Goal: Task Accomplishment & Management: Manage account settings

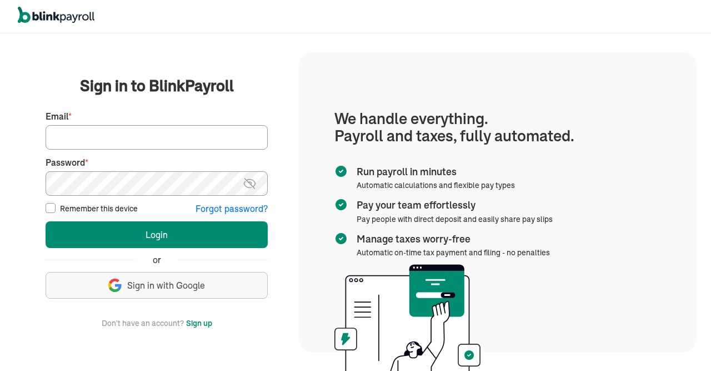
click at [132, 137] on input "Email *" at bounding box center [157, 137] width 222 height 24
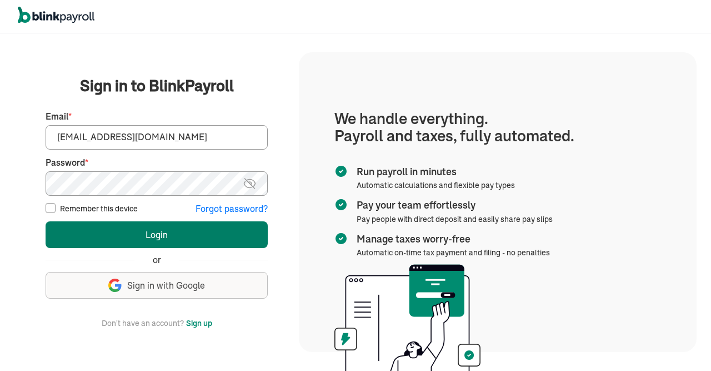
type input "[EMAIL_ADDRESS][DOMAIN_NAME]"
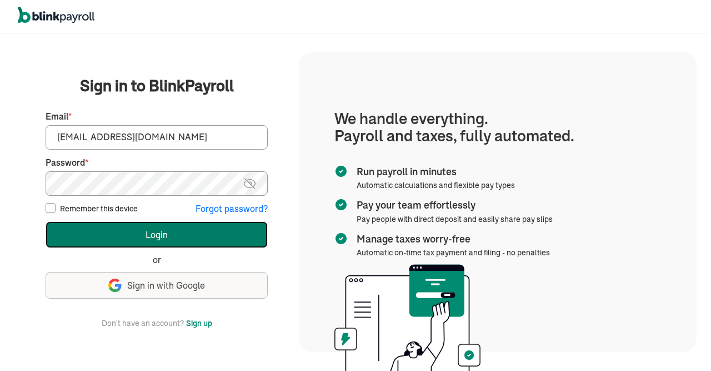
click at [141, 236] on button "Login" at bounding box center [157, 234] width 222 height 27
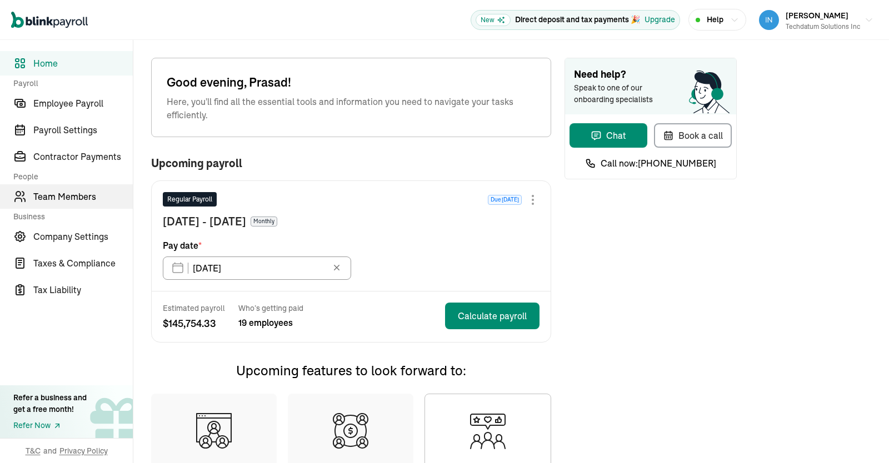
click at [71, 198] on span "Team Members" at bounding box center [82, 196] width 99 height 13
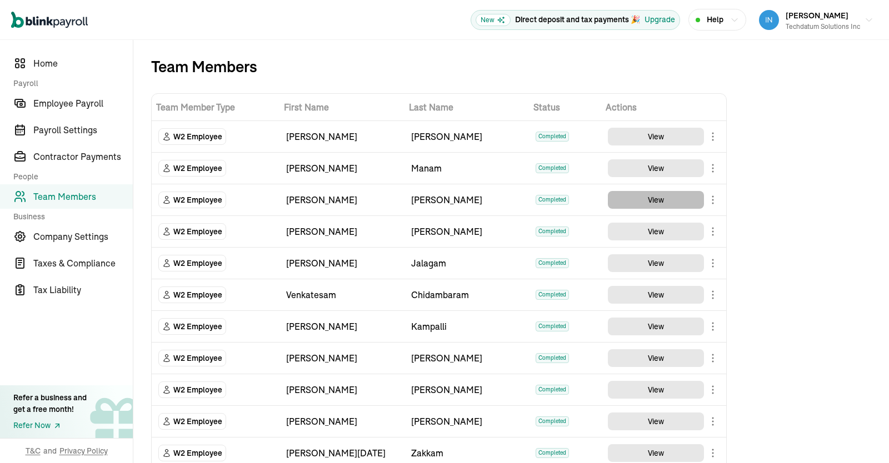
click at [666, 196] on button "View" at bounding box center [656, 200] width 96 height 18
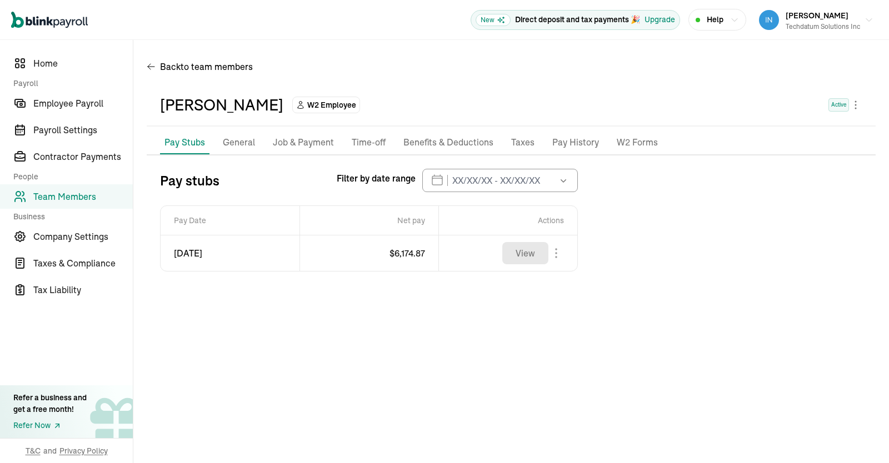
click at [298, 146] on p "Job & Payment" at bounding box center [303, 143] width 61 height 14
click at [305, 151] on li "Job & Payment" at bounding box center [303, 142] width 70 height 23
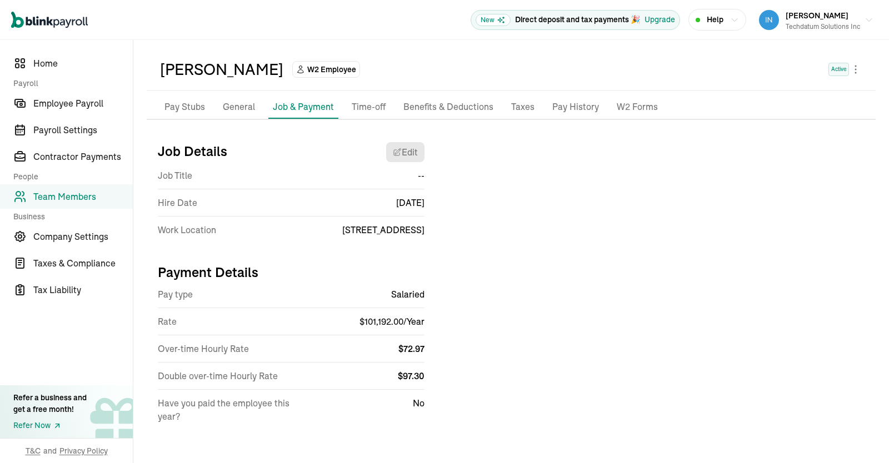
scroll to position [36, 0]
click at [76, 102] on span "Employee Payroll" at bounding box center [82, 103] width 99 height 13
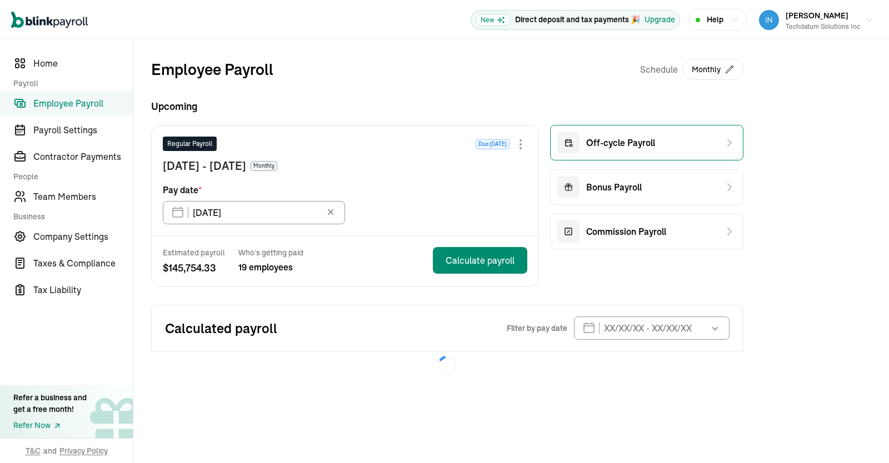
click at [686, 143] on div "Off-cycle Payroll" at bounding box center [646, 143] width 193 height 36
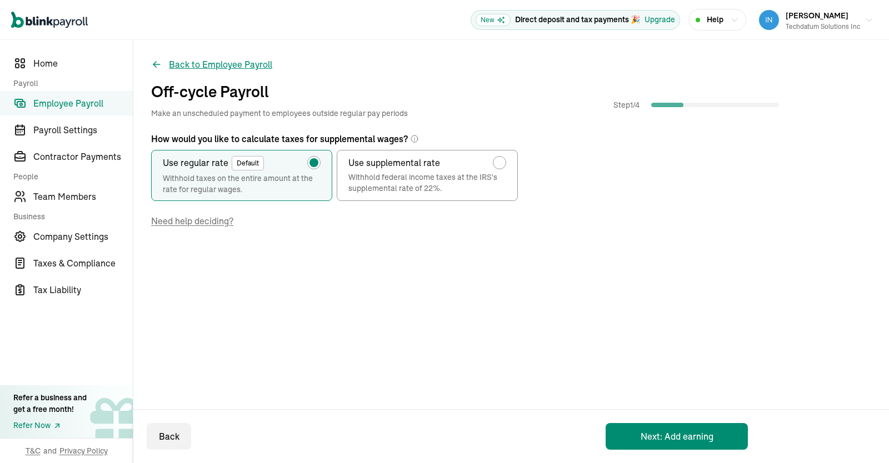
click at [213, 64] on button "Back to Employee Payroll" at bounding box center [211, 64] width 121 height 13
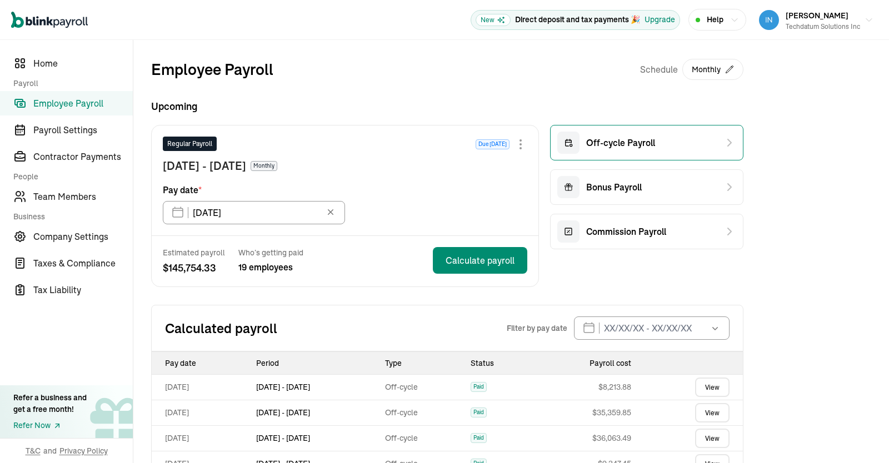
click at [620, 135] on div "Off-cycle Payroll" at bounding box center [606, 143] width 98 height 22
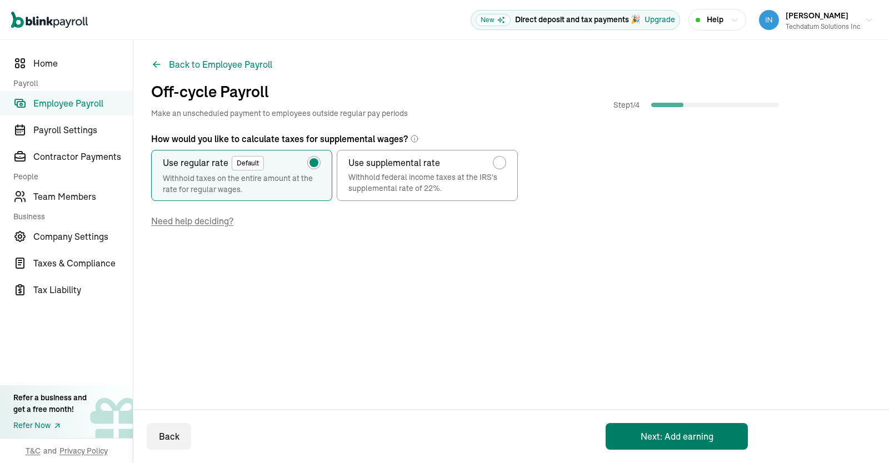
click at [635, 430] on button "Next: Add earning" at bounding box center [677, 436] width 142 height 27
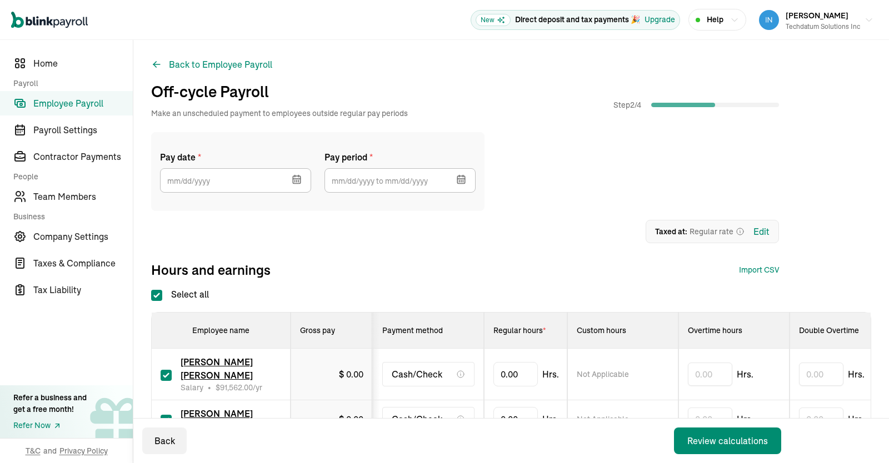
click at [294, 175] on icon "button" at bounding box center [296, 179] width 11 height 11
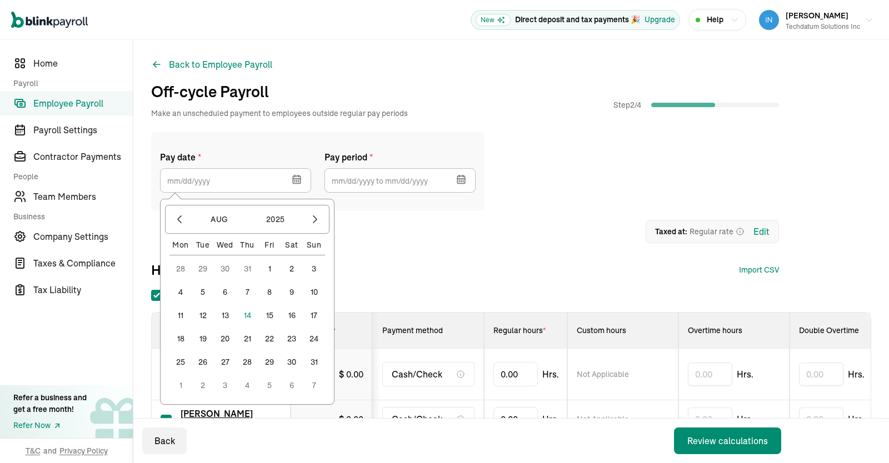
click at [316, 363] on button "31" at bounding box center [314, 362] width 22 height 22
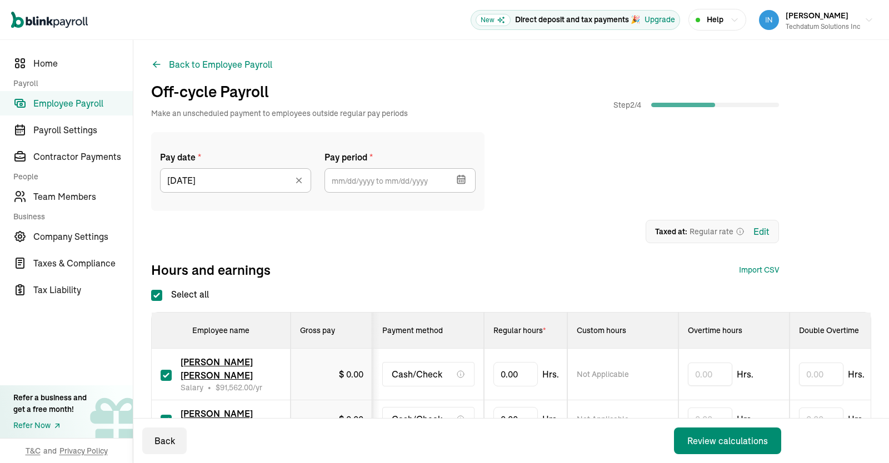
click at [460, 177] on icon "button" at bounding box center [460, 177] width 0 height 2
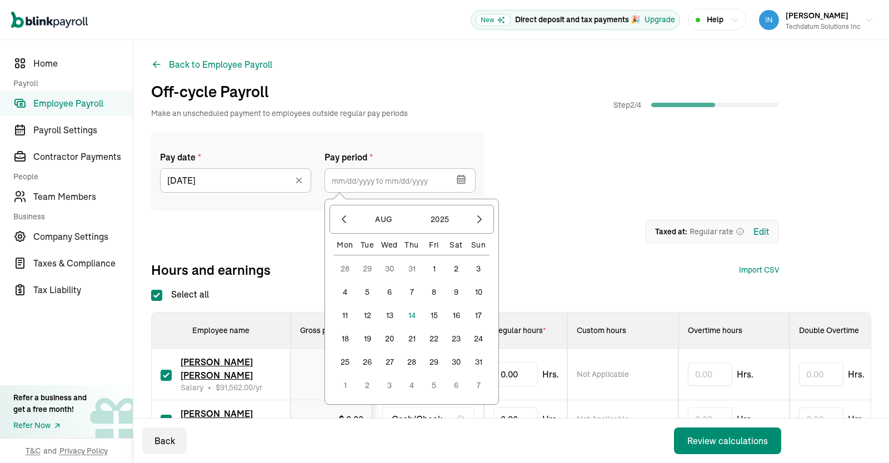
click at [433, 268] on button "1" at bounding box center [434, 269] width 22 height 22
click at [480, 362] on button "31" at bounding box center [478, 362] width 22 height 22
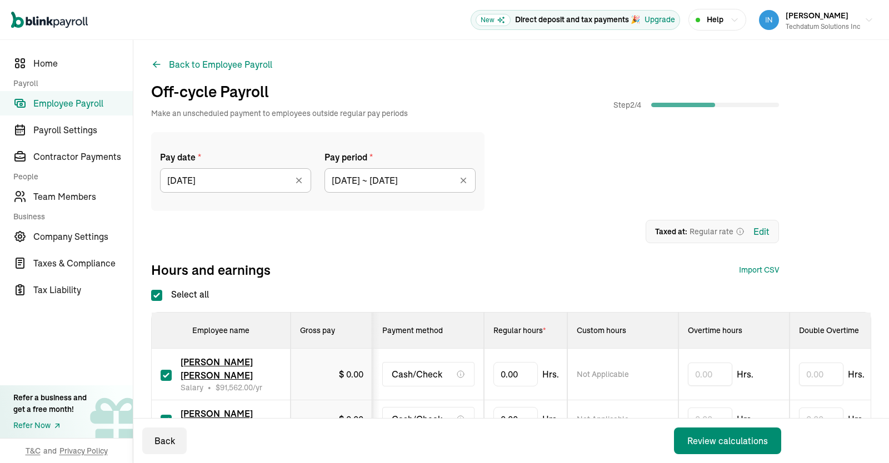
type input "[DATE] ~ [DATE]"
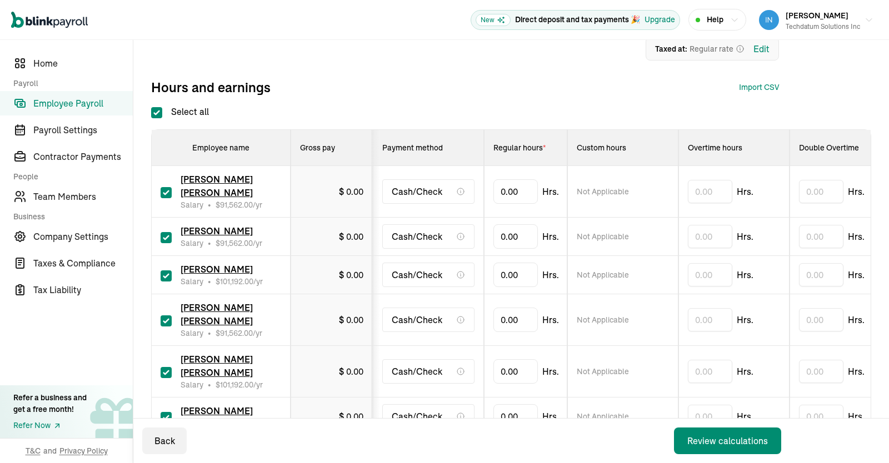
scroll to position [181, 0]
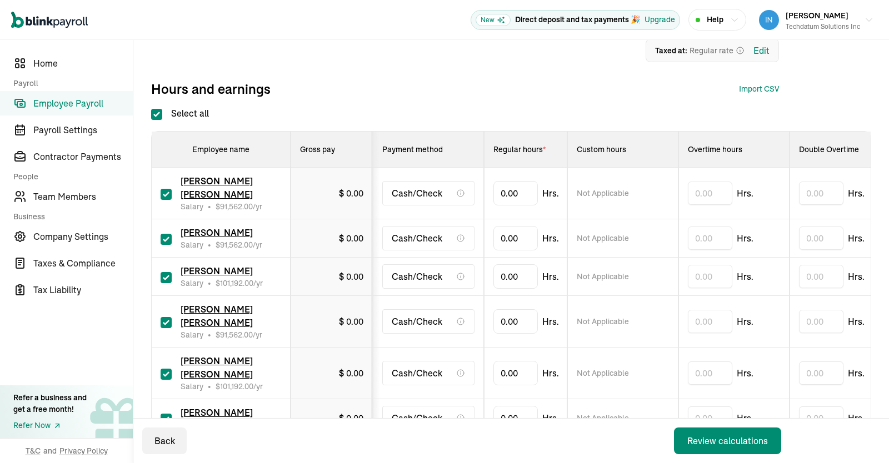
click at [156, 112] on input "Select all" at bounding box center [156, 114] width 11 height 11
checkbox input "false"
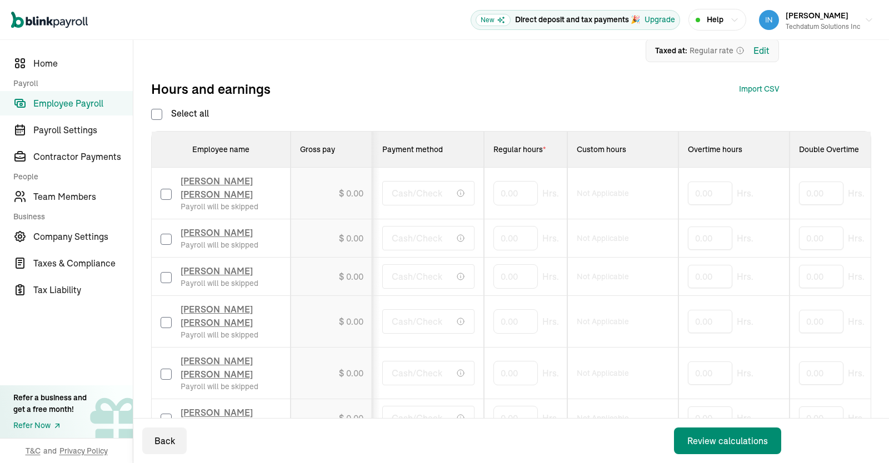
checkbox input "false"
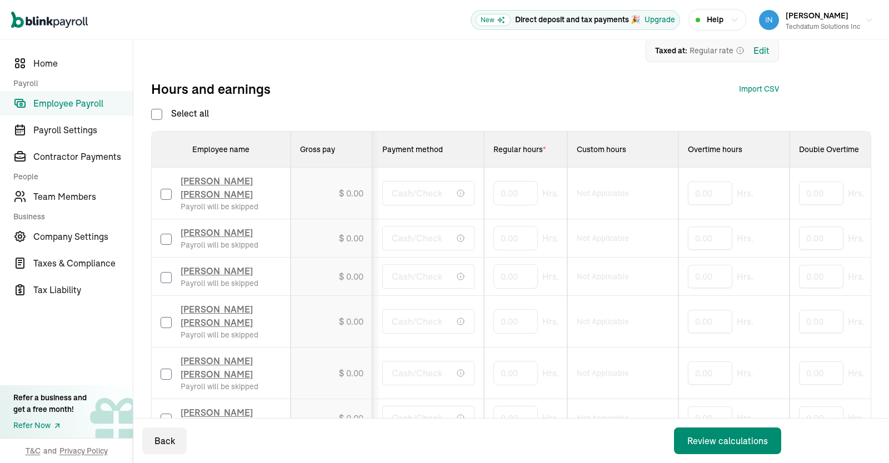
checkbox input "false"
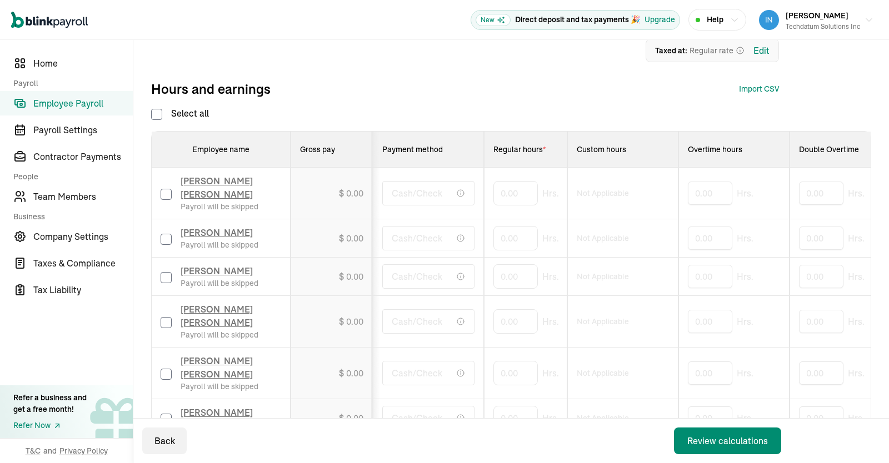
checkbox input "false"
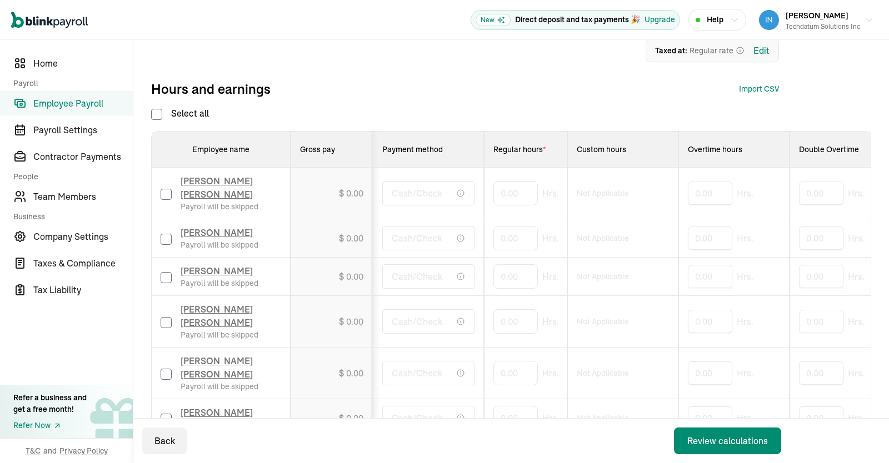
checkbox input "false"
click at [168, 280] on input "checkbox" at bounding box center [166, 277] width 11 height 11
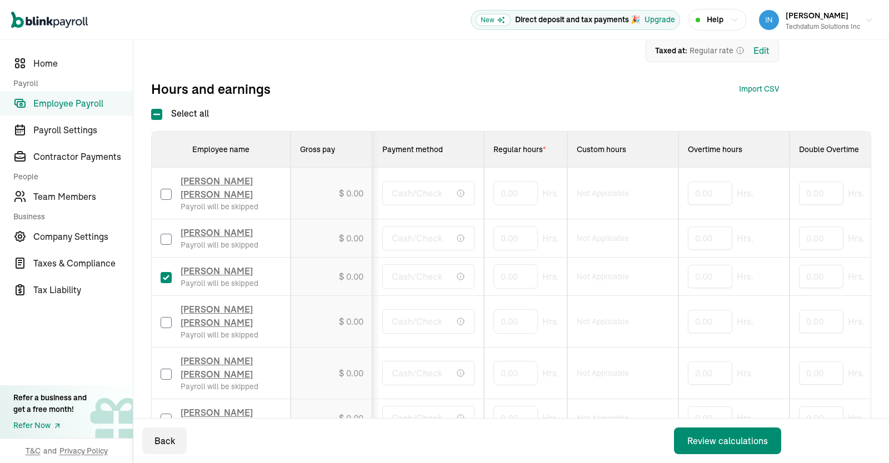
checkbox input "true"
type input "80"
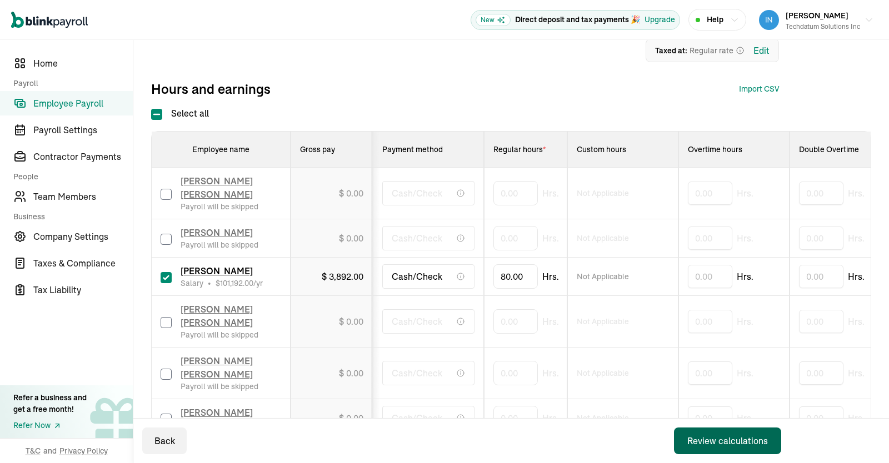
click at [691, 438] on div "Review calculations" at bounding box center [727, 441] width 81 height 13
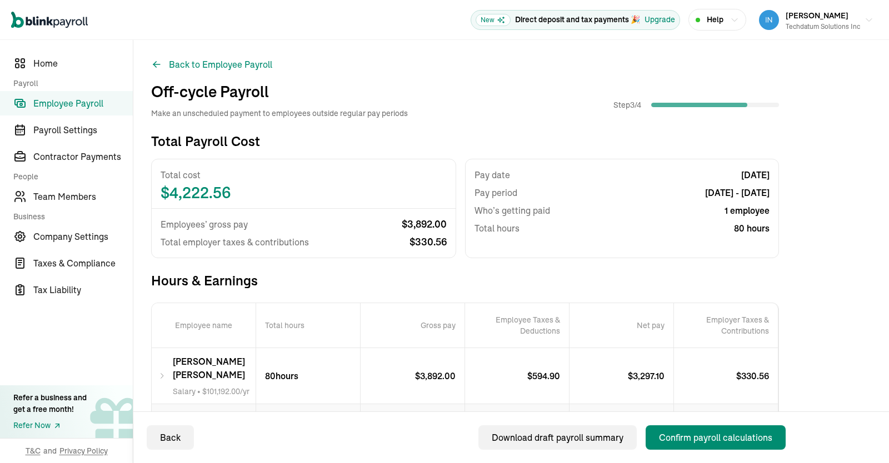
scroll to position [75, 0]
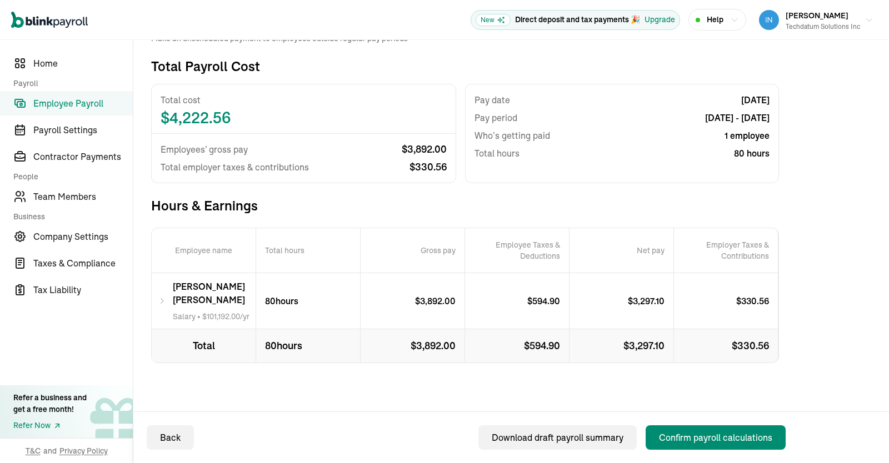
click at [164, 305] on icon at bounding box center [162, 300] width 8 height 13
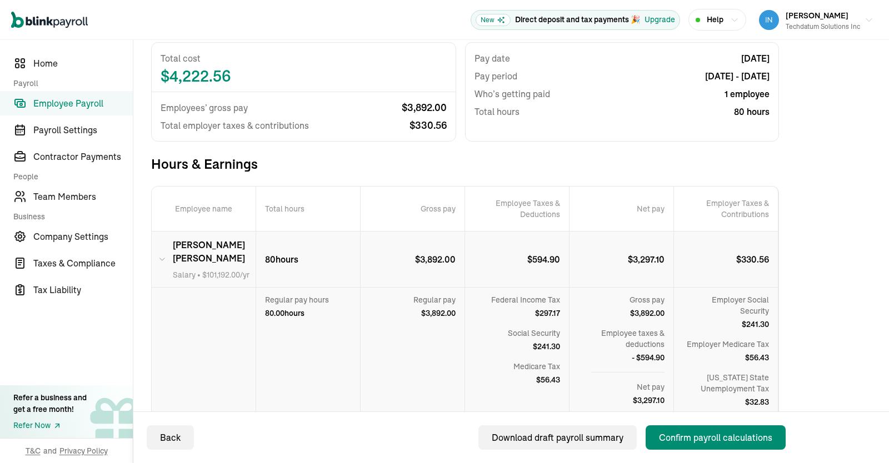
scroll to position [116, 0]
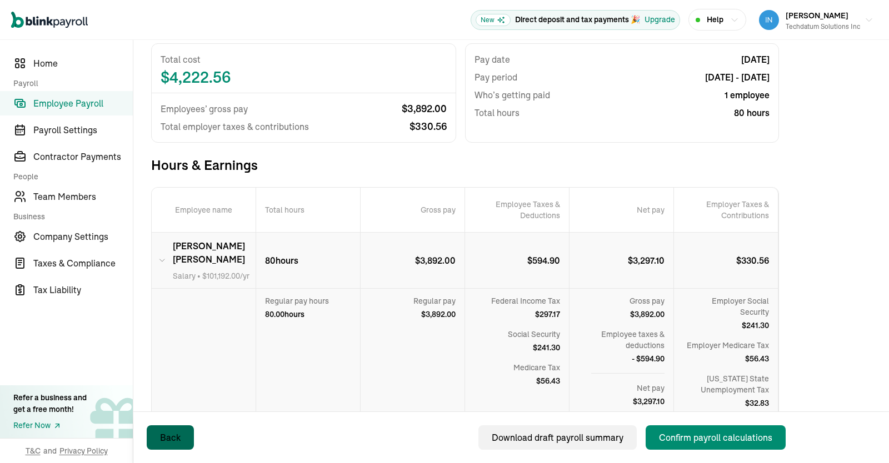
click at [169, 446] on button "Back" at bounding box center [170, 438] width 47 height 24
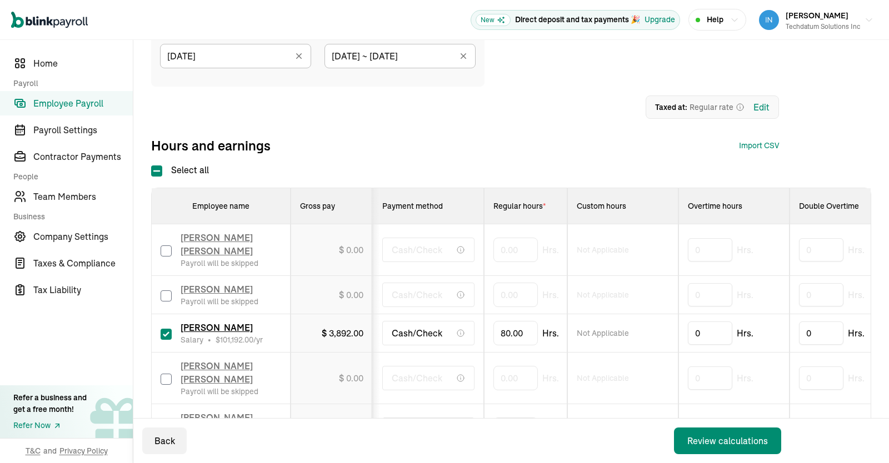
scroll to position [124, 0]
drag, startPoint x: 527, startPoint y: 340, endPoint x: 452, endPoint y: 335, distance: 74.6
drag, startPoint x: 522, startPoint y: 341, endPoint x: 467, endPoint y: 341, distance: 54.5
click at [493, 341] on input "80" at bounding box center [515, 333] width 44 height 23
drag, startPoint x: 521, startPoint y: 337, endPoint x: 471, endPoint y: 340, distance: 50.1
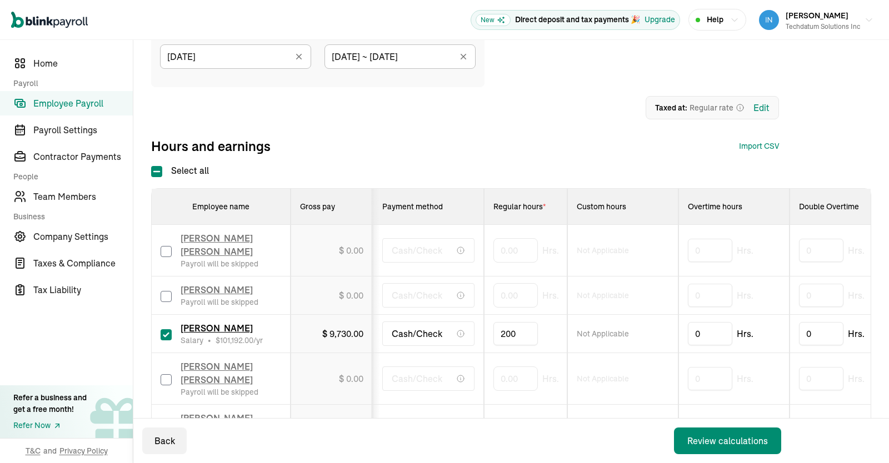
click at [493, 340] on input "200" at bounding box center [515, 333] width 44 height 23
type input "240"
drag, startPoint x: 523, startPoint y: 341, endPoint x: 461, endPoint y: 341, distance: 62.2
click at [493, 341] on input "240" at bounding box center [515, 333] width 44 height 23
drag, startPoint x: 530, startPoint y: 337, endPoint x: 448, endPoint y: 340, distance: 81.2
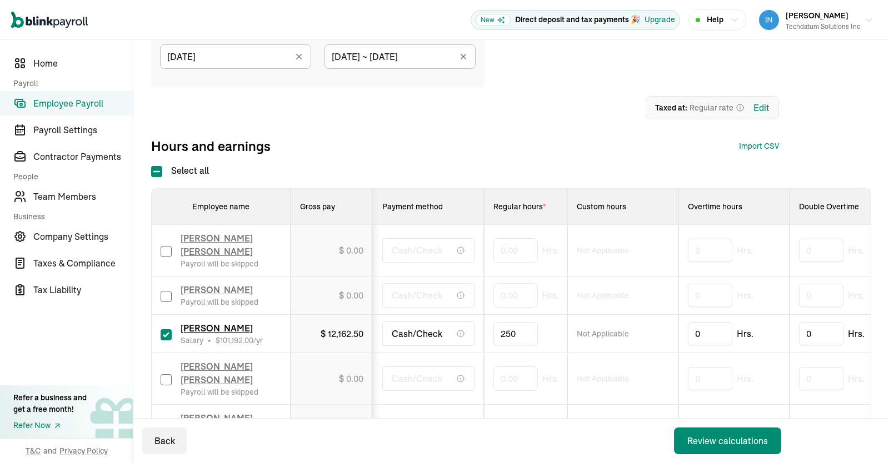
drag, startPoint x: 522, startPoint y: 337, endPoint x: 482, endPoint y: 336, distance: 40.6
click at [493, 336] on input "250" at bounding box center [515, 333] width 44 height 23
type input "249.126"
type input "249.1264131"
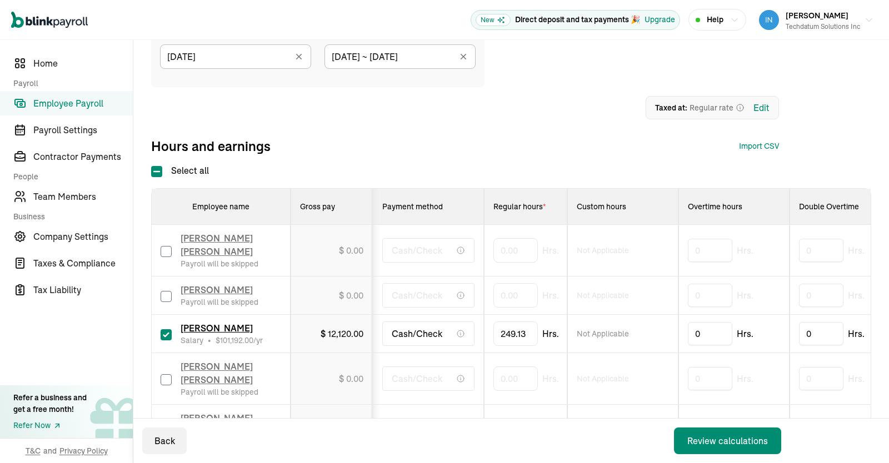
click at [578, 117] on div "1 Upload 2 Map Columns 3 Map Employees Drop your file here or Browse files Expe…" at bounding box center [465, 107] width 628 height 23
click at [715, 447] on div "Review calculations" at bounding box center [727, 441] width 81 height 13
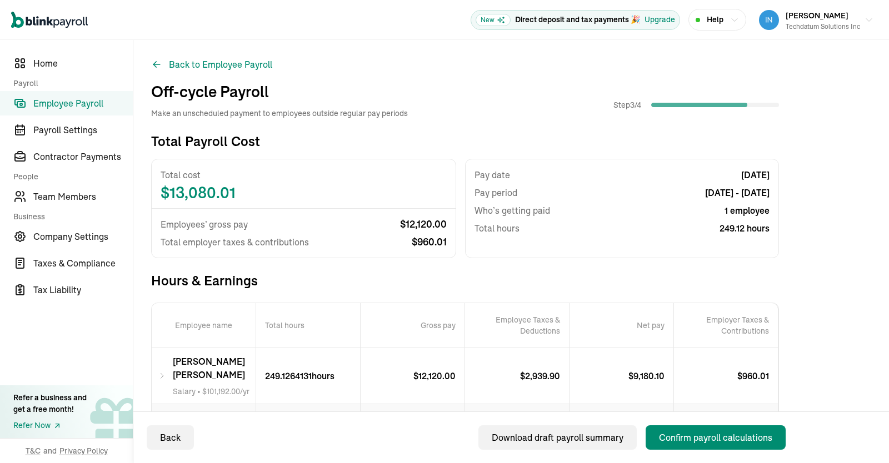
scroll to position [75, 0]
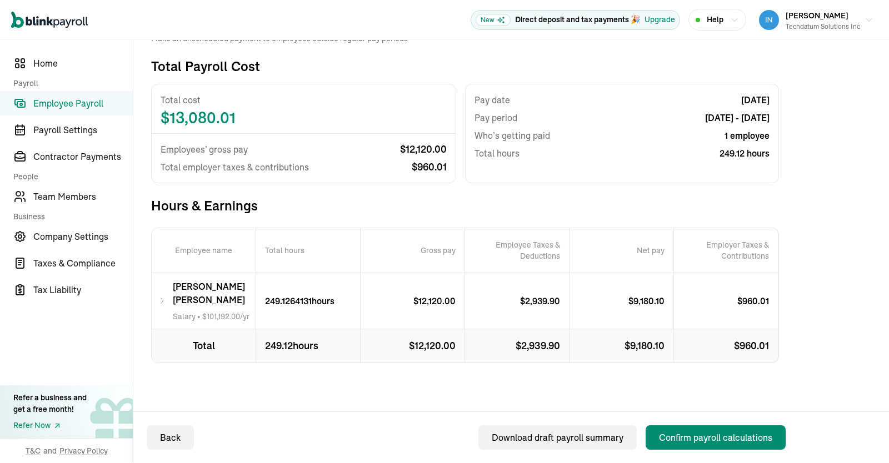
click at [171, 306] on div "Kusuma [PERSON_NAME] Salary • $ 101,192.00 /yr" at bounding box center [204, 301] width 104 height 56
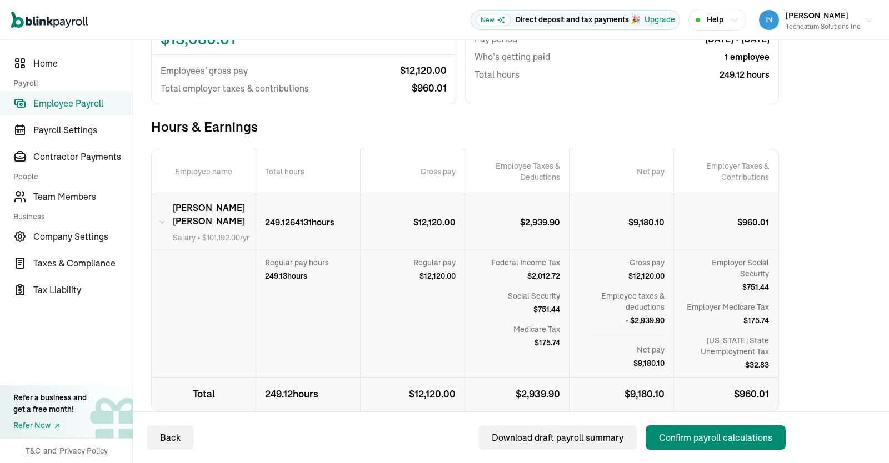
scroll to position [202, 0]
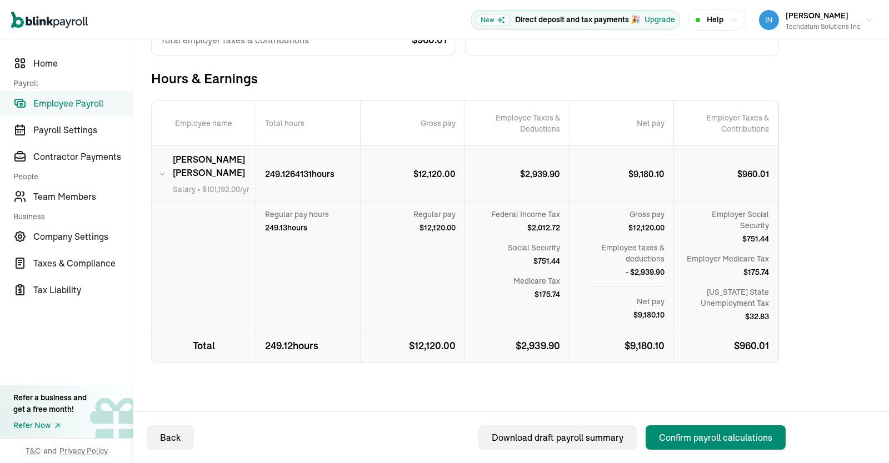
click at [838, 335] on div "Total Payroll Cost Total cost $ 13,080.01 Employees’ gross pay $ 12,120.00 Tota…" at bounding box center [511, 188] width 720 height 517
click at [198, 381] on div "Total Payroll Cost Total cost $ 13,080.01 Employees’ gross pay $ 12,120.00 Tota…" at bounding box center [465, 188] width 628 height 517
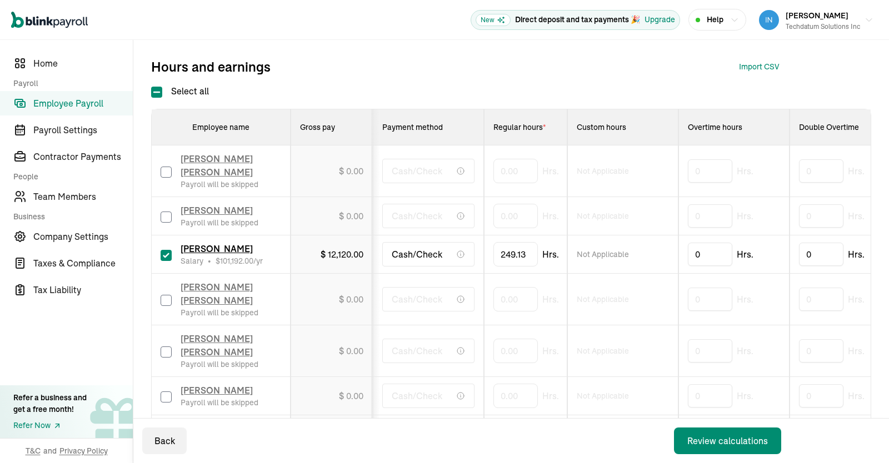
scroll to position [217, 0]
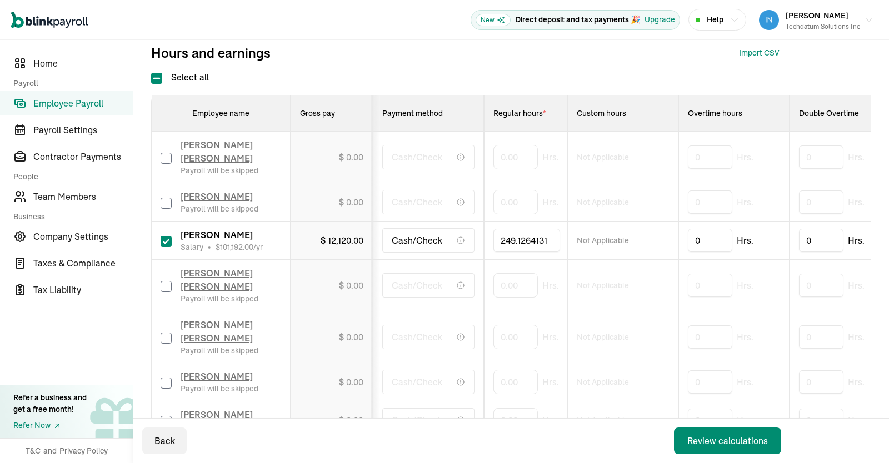
drag, startPoint x: 531, startPoint y: 243, endPoint x: 371, endPoint y: 246, distance: 159.5
drag, startPoint x: 501, startPoint y: 247, endPoint x: 620, endPoint y: 252, distance: 119.0
click at [560, 252] on input "249.1264131" at bounding box center [526, 240] width 67 height 23
type input "173.33333"
click at [712, 247] on input "0" at bounding box center [710, 240] width 44 height 23
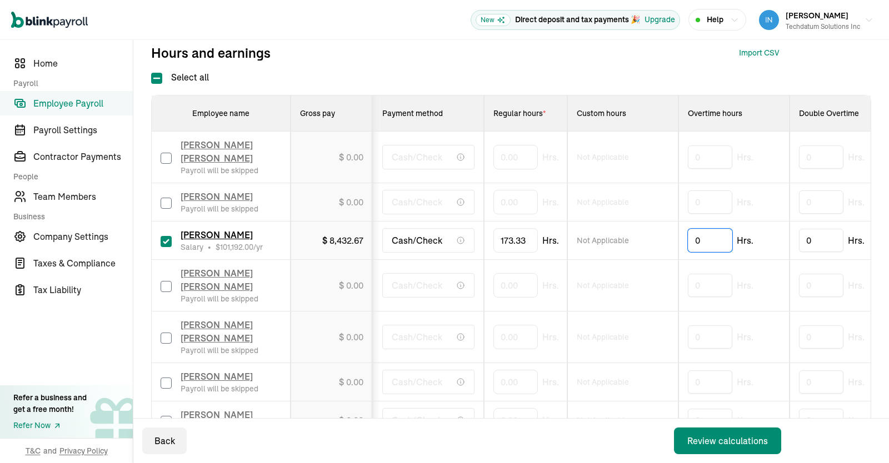
drag, startPoint x: 712, startPoint y: 247, endPoint x: 661, endPoint y: 247, distance: 51.7
click at [688, 247] on input "0" at bounding box center [710, 240] width 44 height 23
click at [323, 260] on td "$ 13,963.06" at bounding box center [332, 241] width 82 height 38
click at [338, 253] on td "$ 13,963.06" at bounding box center [332, 241] width 82 height 38
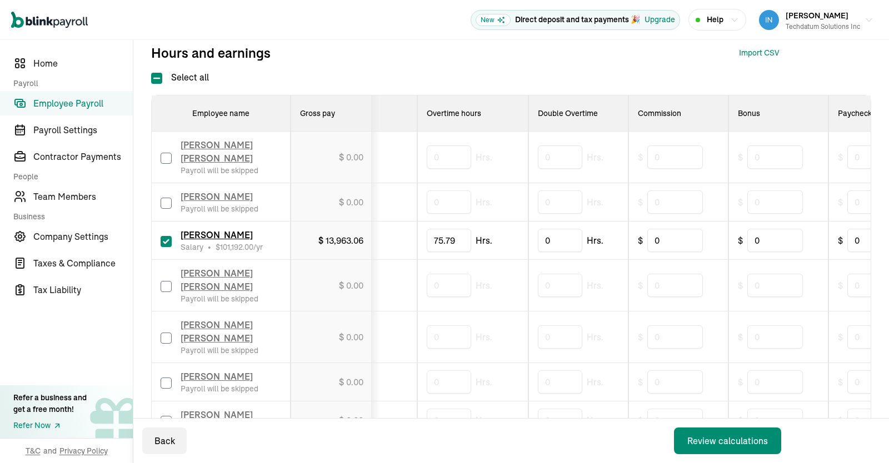
scroll to position [0, 257]
click at [455, 238] on input "75.79" at bounding box center [453, 240] width 44 height 23
type input "9"
click at [774, 248] on input "0" at bounding box center [780, 240] width 56 height 23
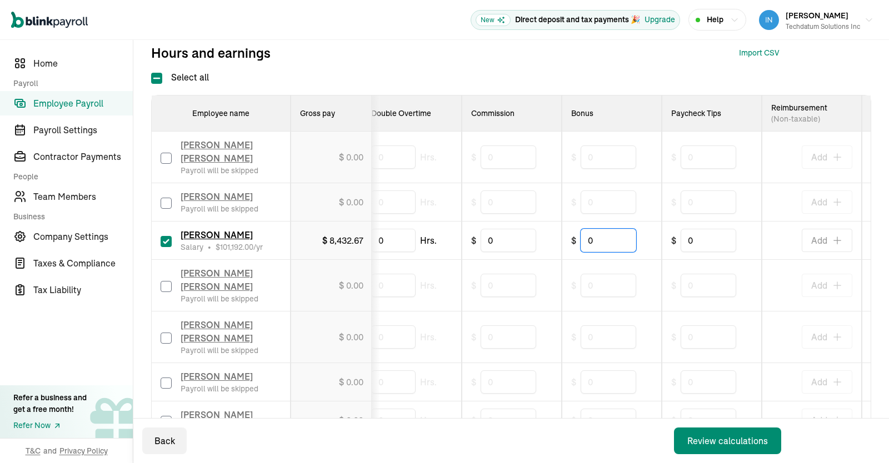
scroll to position [0, 418]
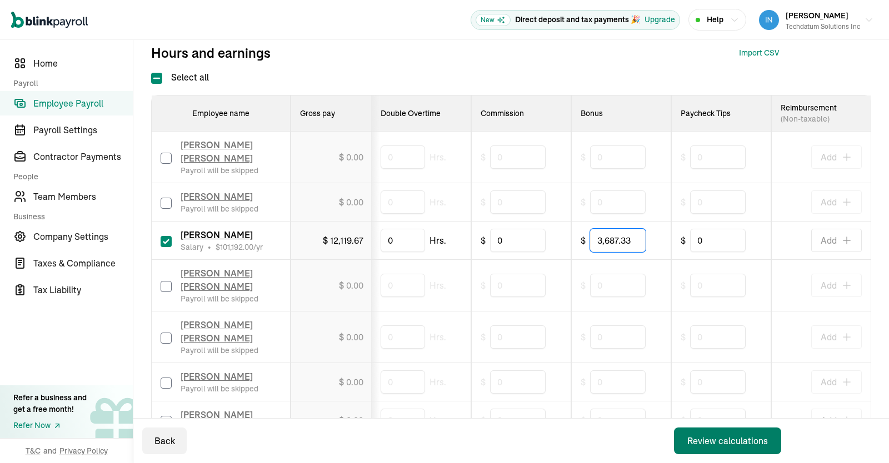
type input "3,687.33"
click at [716, 443] on div "Review calculations" at bounding box center [727, 441] width 81 height 13
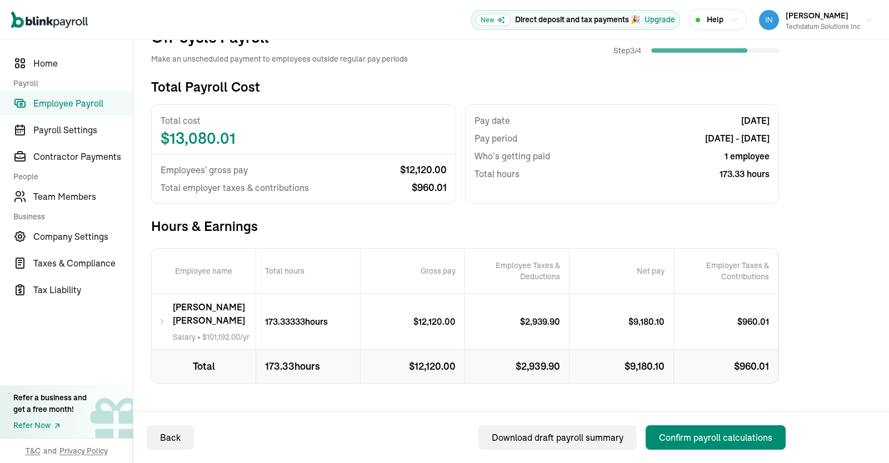
scroll to position [75, 0]
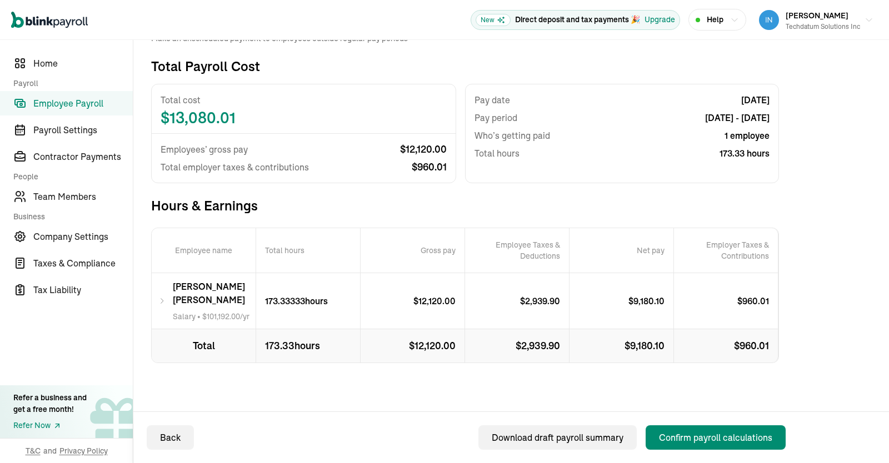
click at [164, 303] on icon at bounding box center [162, 300] width 8 height 13
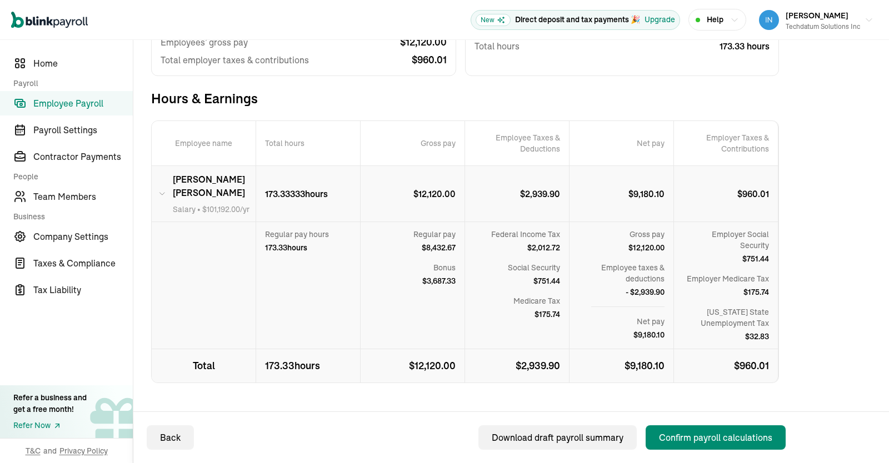
scroll to position [185, 0]
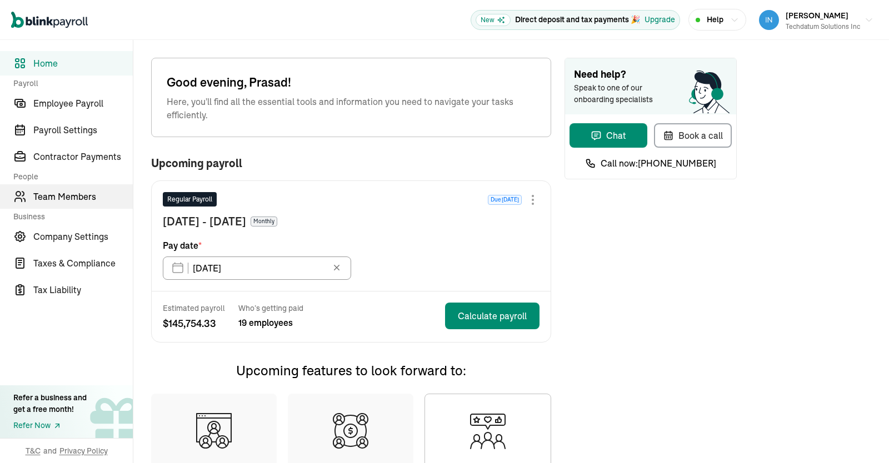
click at [71, 198] on span "Team Members" at bounding box center [82, 196] width 99 height 13
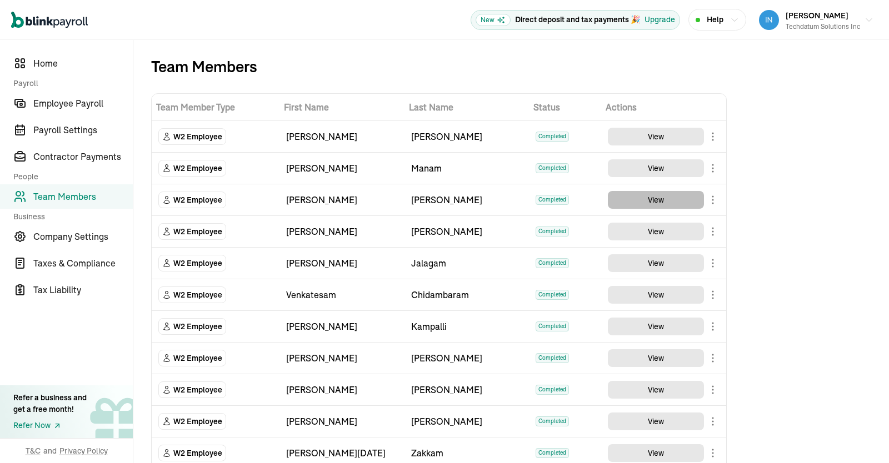
click at [666, 196] on button "View" at bounding box center [656, 200] width 96 height 18
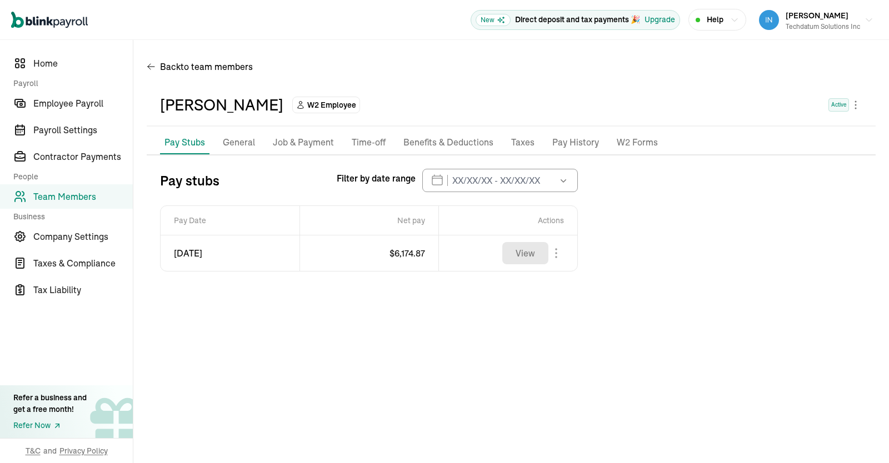
click at [298, 146] on p "Job & Payment" at bounding box center [303, 143] width 61 height 14
click at [305, 151] on li "Job & Payment" at bounding box center [303, 142] width 70 height 23
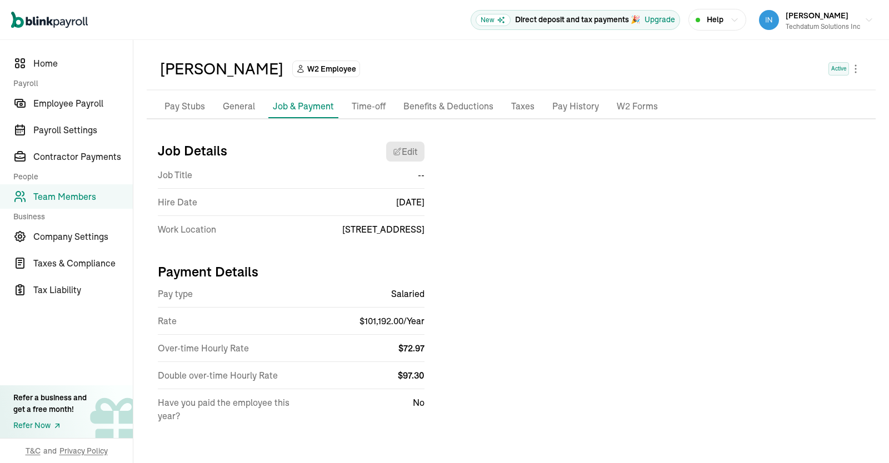
scroll to position [36, 0]
click at [76, 102] on span "Employee Payroll" at bounding box center [82, 103] width 99 height 13
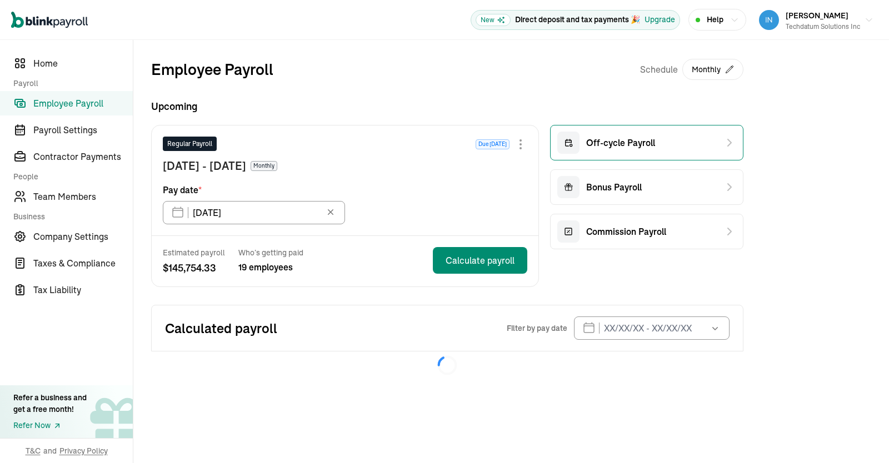
click at [686, 143] on div "Off-cycle Payroll" at bounding box center [646, 143] width 193 height 36
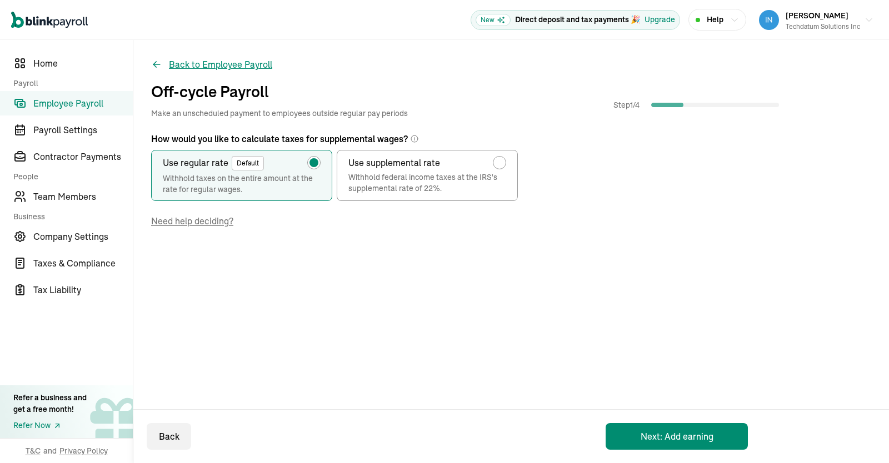
click at [213, 64] on button "Back to Employee Payroll" at bounding box center [211, 64] width 121 height 13
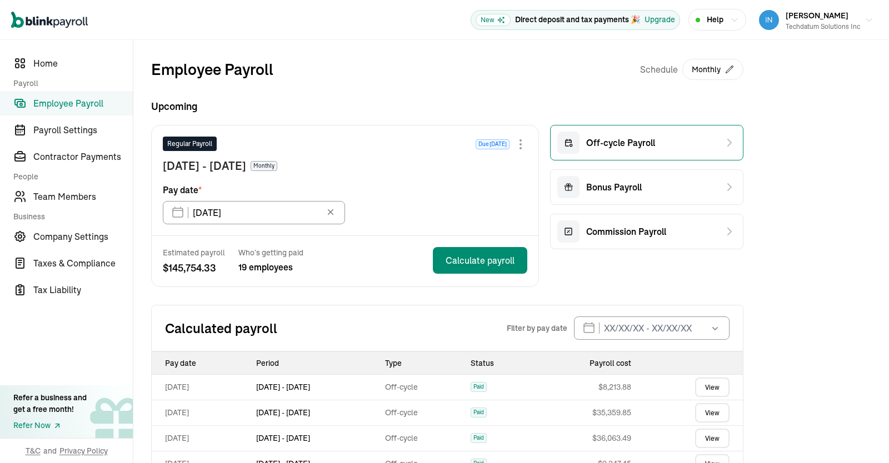
click at [620, 135] on div "Off-cycle Payroll" at bounding box center [606, 143] width 98 height 22
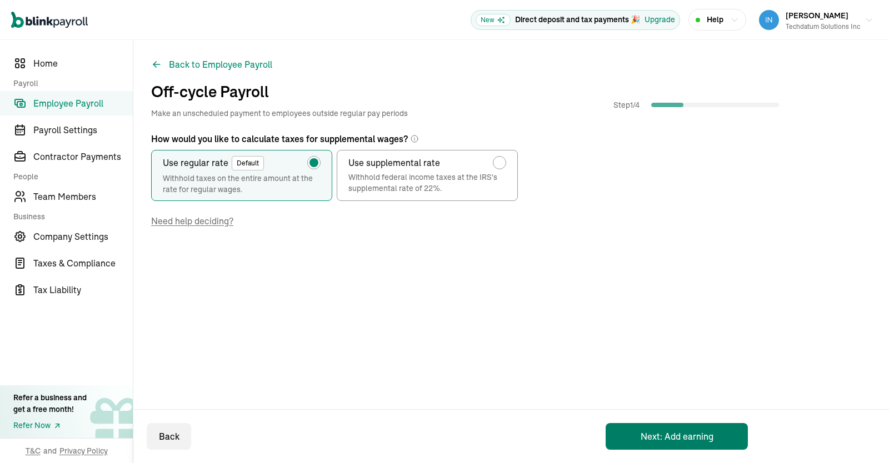
click at [635, 430] on button "Next: Add earning" at bounding box center [677, 436] width 142 height 27
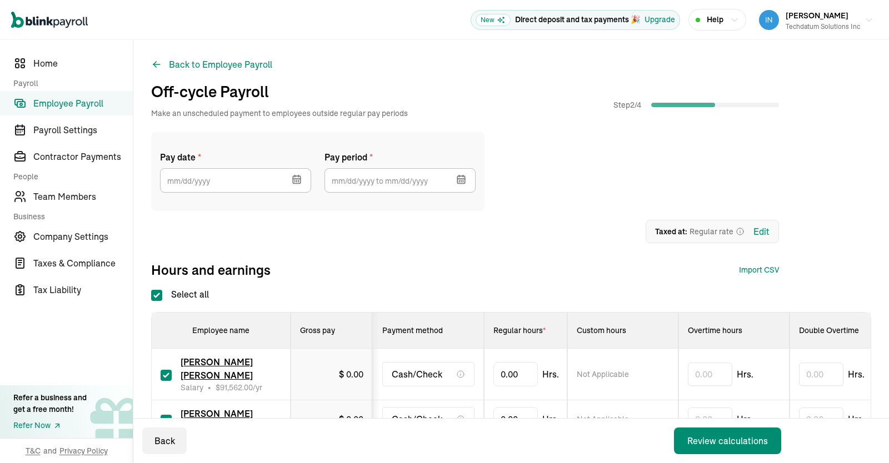
click at [294, 175] on icon "button" at bounding box center [296, 179] width 11 height 11
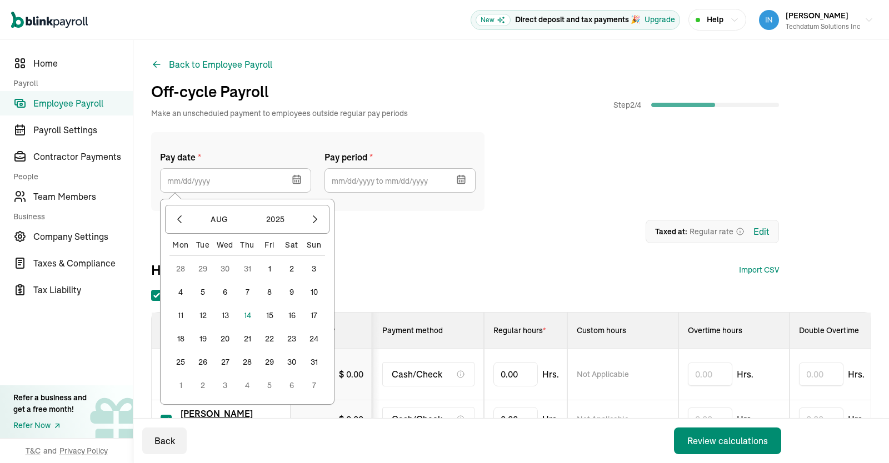
click at [316, 363] on button "31" at bounding box center [314, 362] width 22 height 22
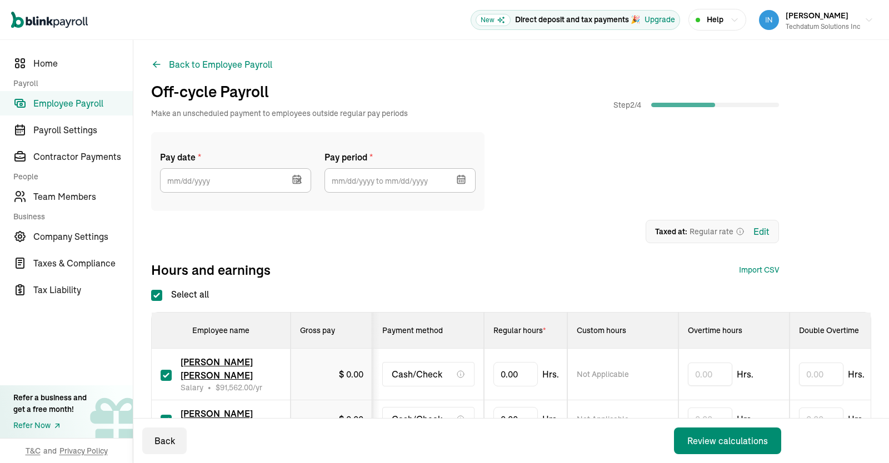
type input "08/31/2025"
click at [460, 177] on icon "button" at bounding box center [460, 177] width 0 height 2
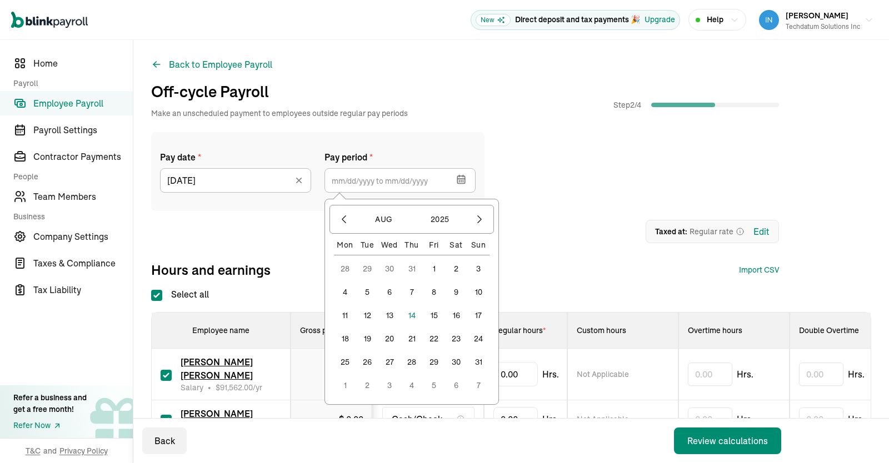
click at [433, 268] on button "1" at bounding box center [434, 269] width 22 height 22
click at [480, 362] on button "31" at bounding box center [478, 362] width 22 height 22
type input "08/01/2025 ~ 08/31/2025"
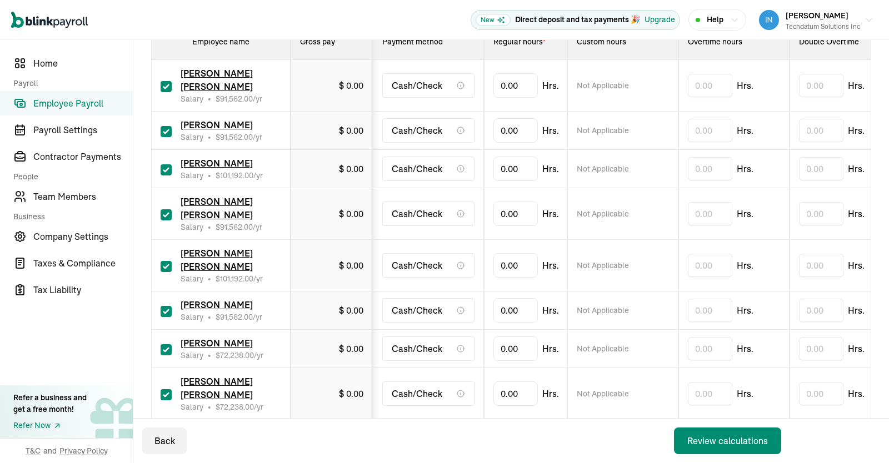
scroll to position [181, 0]
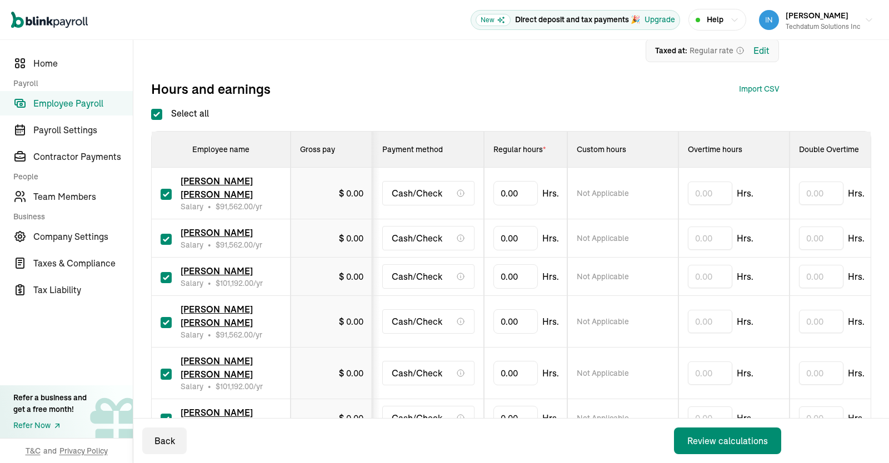
click at [156, 112] on input "Select all" at bounding box center [156, 114] width 11 height 11
checkbox input "false"
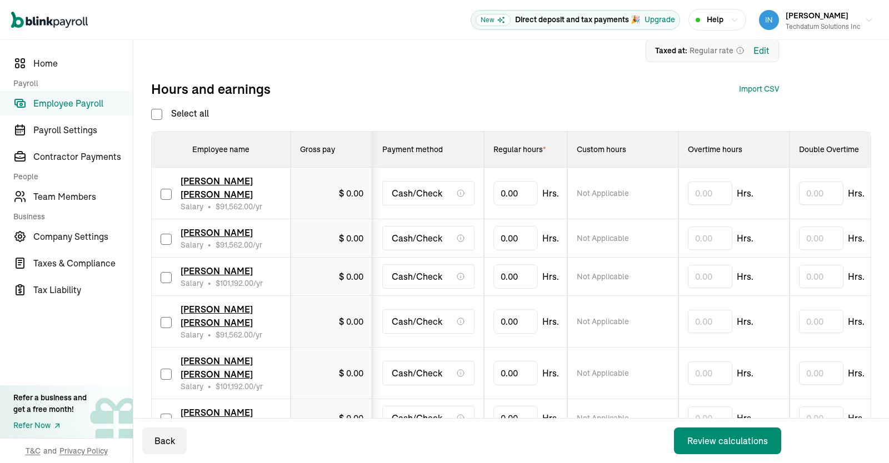
checkbox input "false"
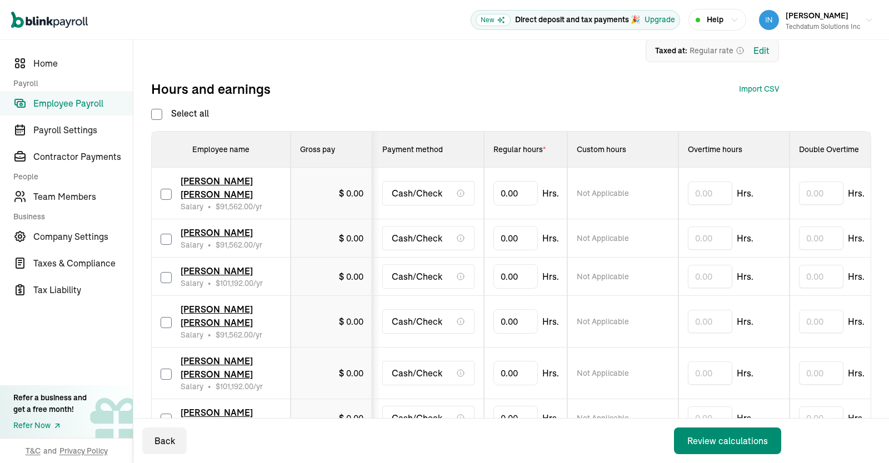
checkbox input "false"
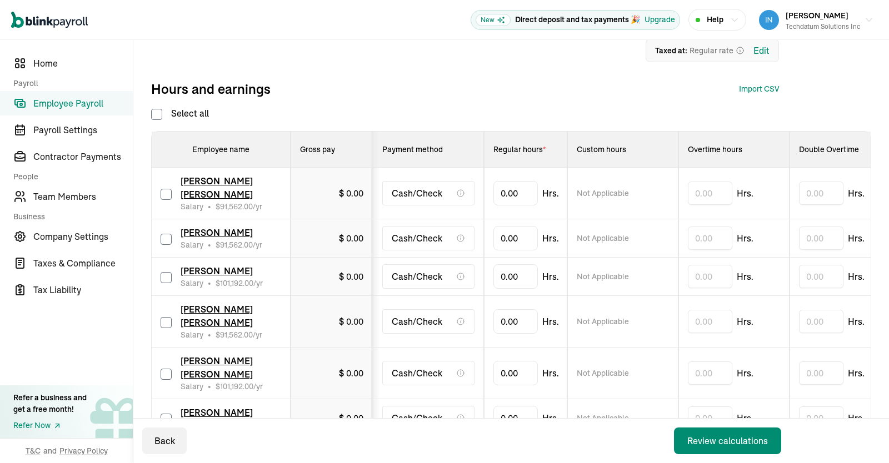
checkbox input "false"
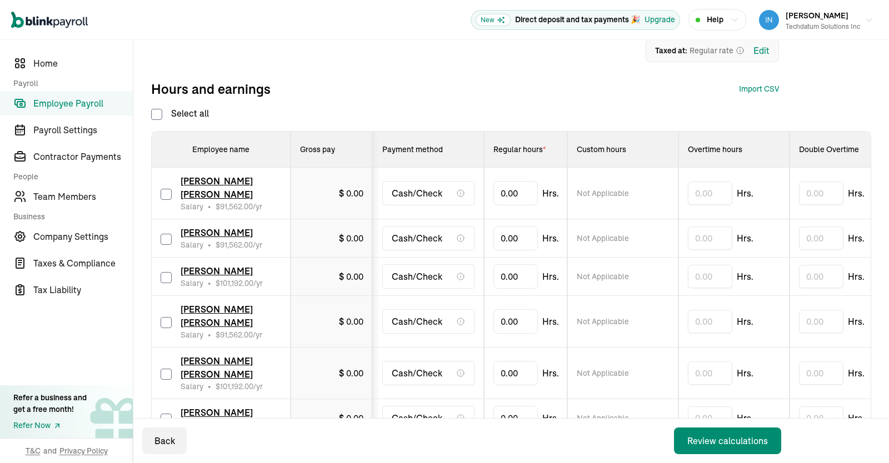
checkbox input "false"
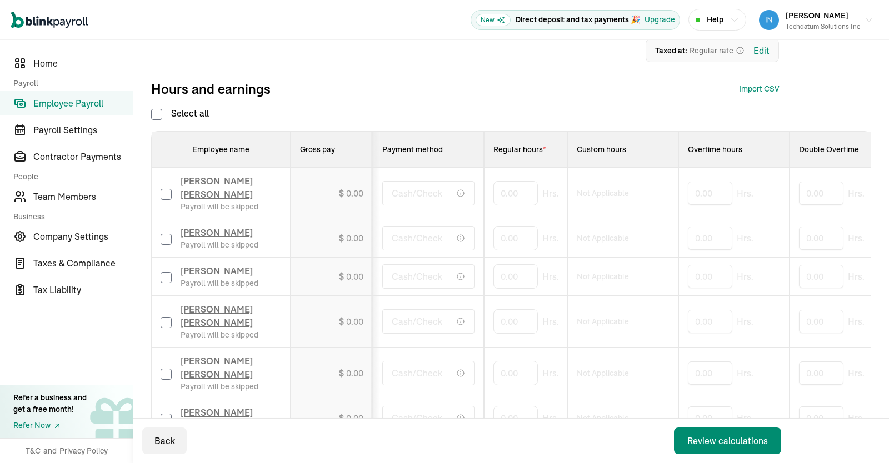
click at [168, 280] on input "checkbox" at bounding box center [166, 277] width 11 height 11
checkbox input "true"
type input "80"
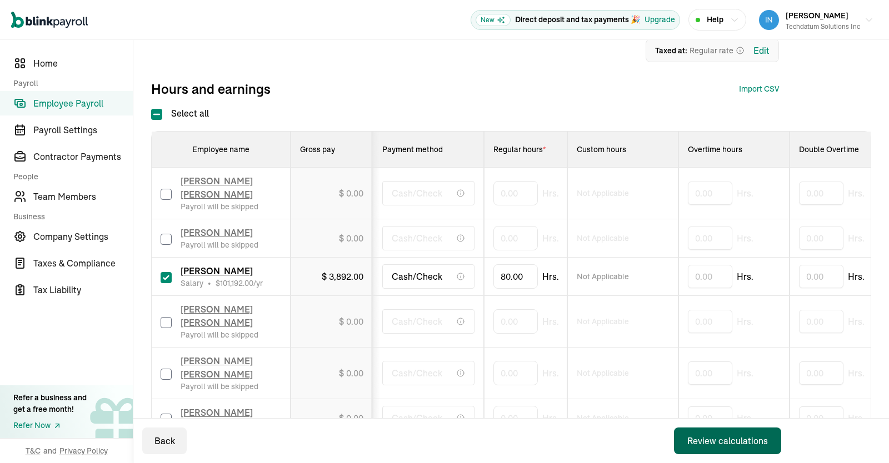
click at [691, 438] on div "Review calculations" at bounding box center [727, 441] width 81 height 13
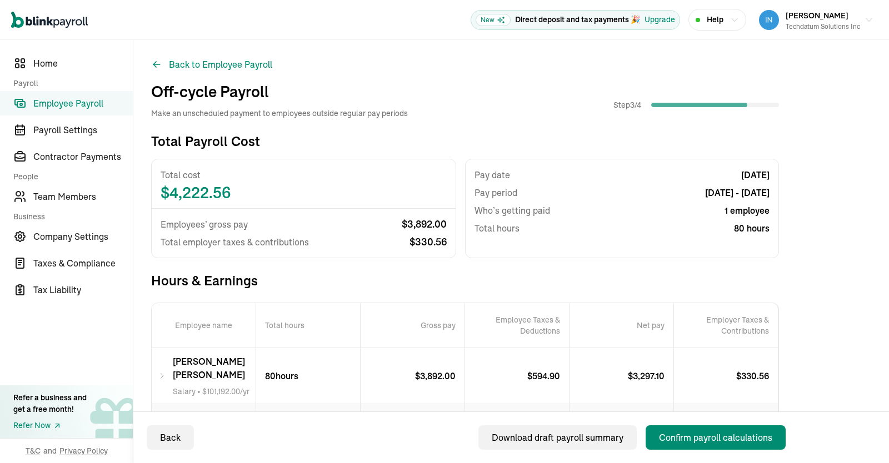
scroll to position [75, 0]
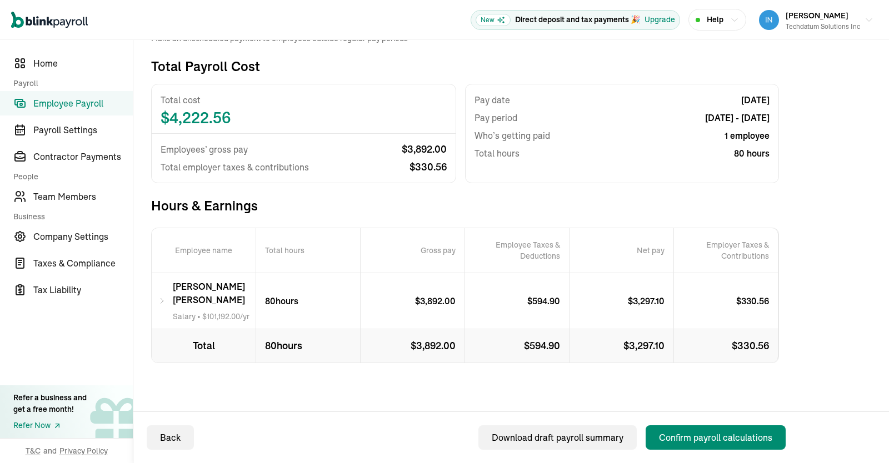
click at [164, 305] on icon at bounding box center [162, 300] width 8 height 13
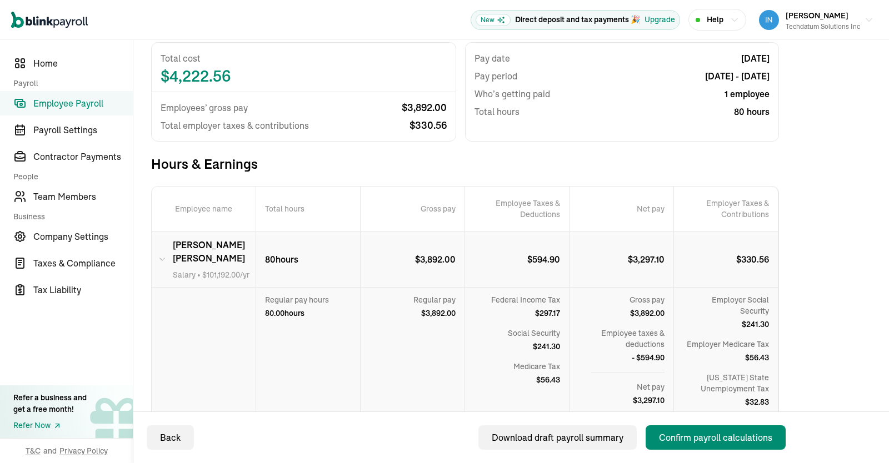
scroll to position [116, 0]
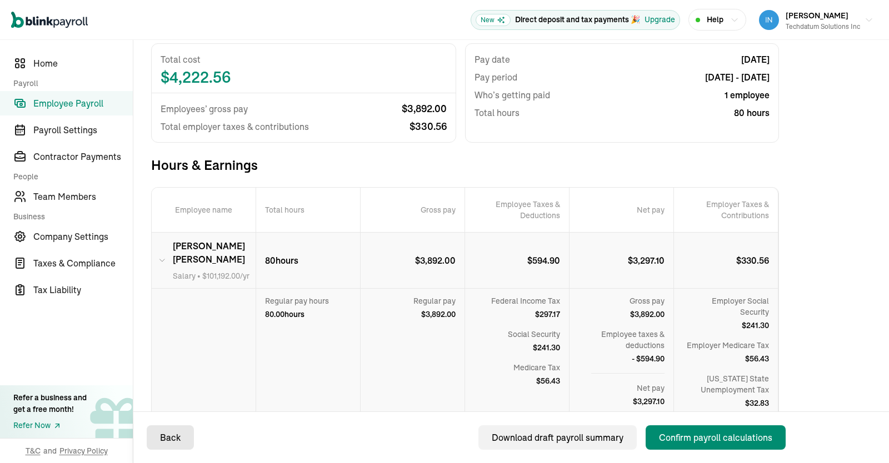
click at [169, 446] on button "Back" at bounding box center [170, 438] width 47 height 24
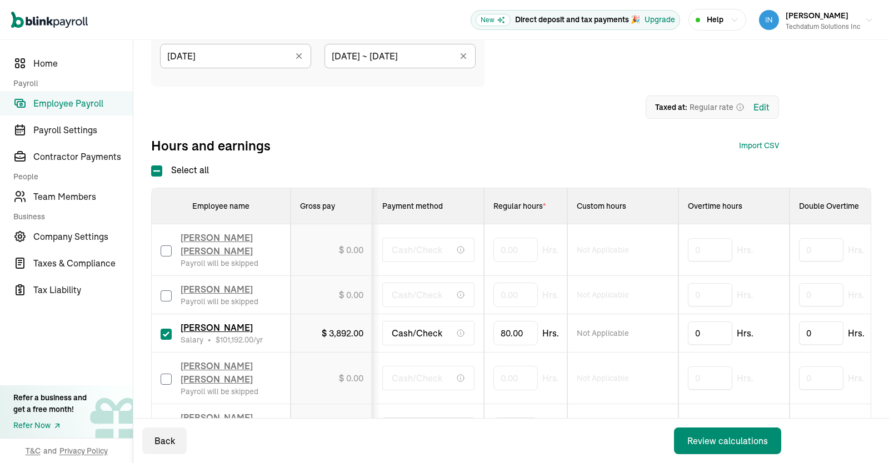
scroll to position [124, 0]
drag, startPoint x: 527, startPoint y: 340, endPoint x: 452, endPoint y: 335, distance: 74.6
drag, startPoint x: 522, startPoint y: 341, endPoint x: 467, endPoint y: 341, distance: 54.5
click at [493, 341] on input "80" at bounding box center [515, 333] width 44 height 23
drag, startPoint x: 521, startPoint y: 337, endPoint x: 471, endPoint y: 340, distance: 50.1
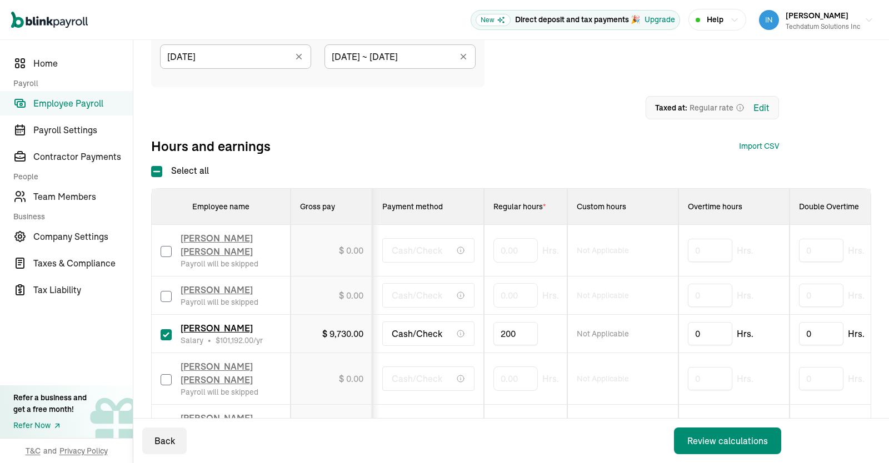
click at [493, 340] on input "200" at bounding box center [515, 333] width 44 height 23
type input "240"
drag, startPoint x: 523, startPoint y: 341, endPoint x: 461, endPoint y: 341, distance: 62.2
click at [493, 341] on input "240" at bounding box center [515, 333] width 44 height 23
drag, startPoint x: 530, startPoint y: 337, endPoint x: 448, endPoint y: 340, distance: 81.2
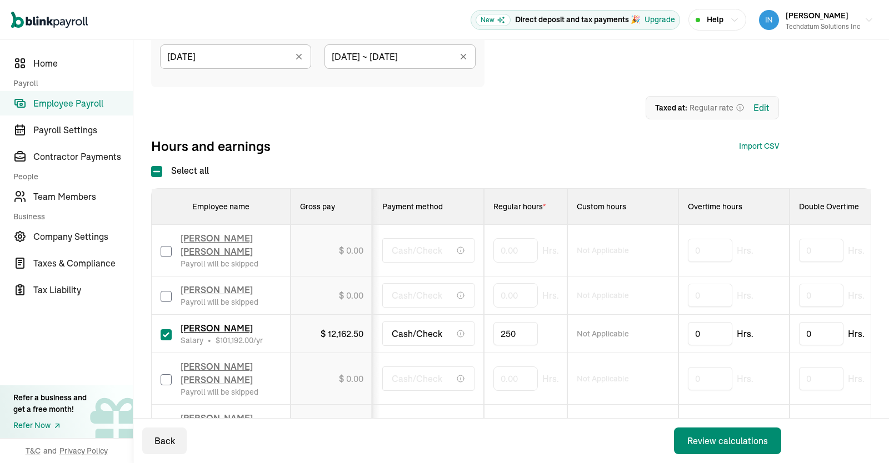
drag, startPoint x: 522, startPoint y: 337, endPoint x: 482, endPoint y: 336, distance: 40.6
click at [493, 336] on input "250" at bounding box center [515, 333] width 44 height 23
type input "249.126"
type input "249.1264131"
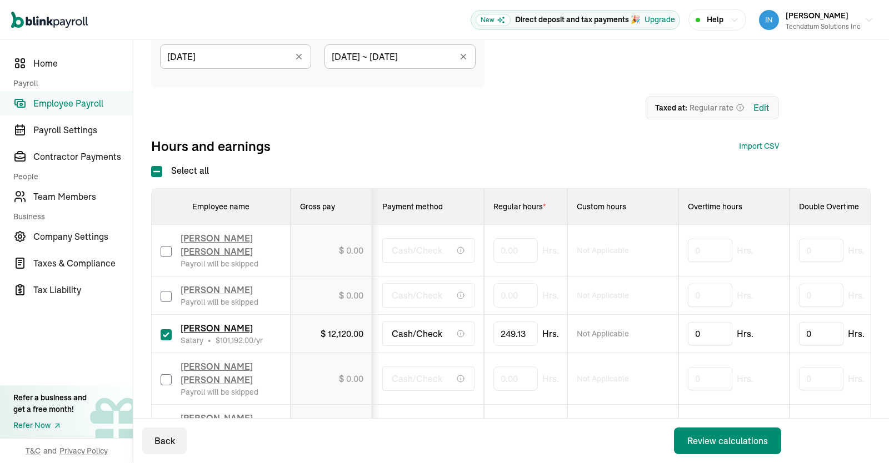
click at [578, 117] on div "1 Upload 2 Map Columns 3 Map Employees Drop your file here or Browse files Down…" at bounding box center [465, 107] width 628 height 23
click at [715, 447] on div "Review calculations" at bounding box center [727, 441] width 81 height 13
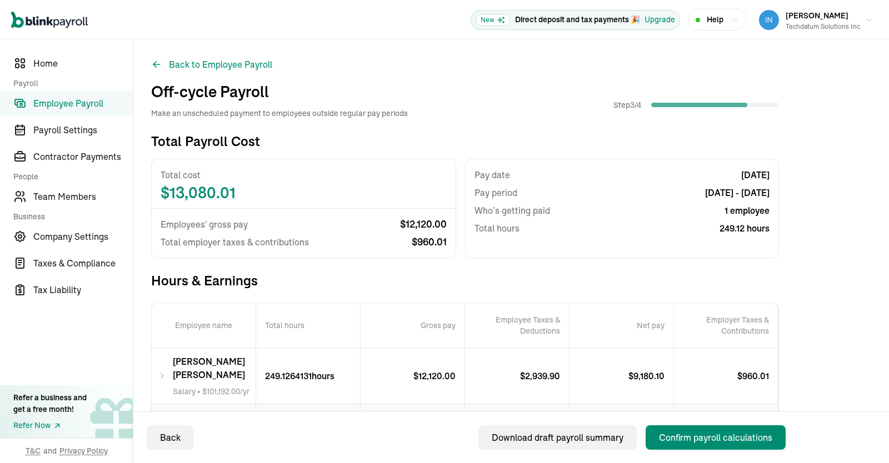
scroll to position [75, 0]
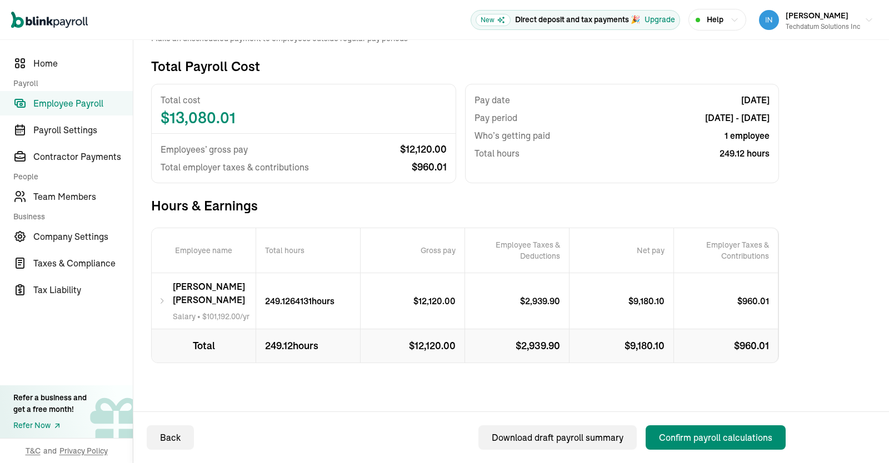
click at [171, 306] on div "Kusuma [PERSON_NAME] Salary • $ 101,192.00 /yr" at bounding box center [204, 301] width 104 height 56
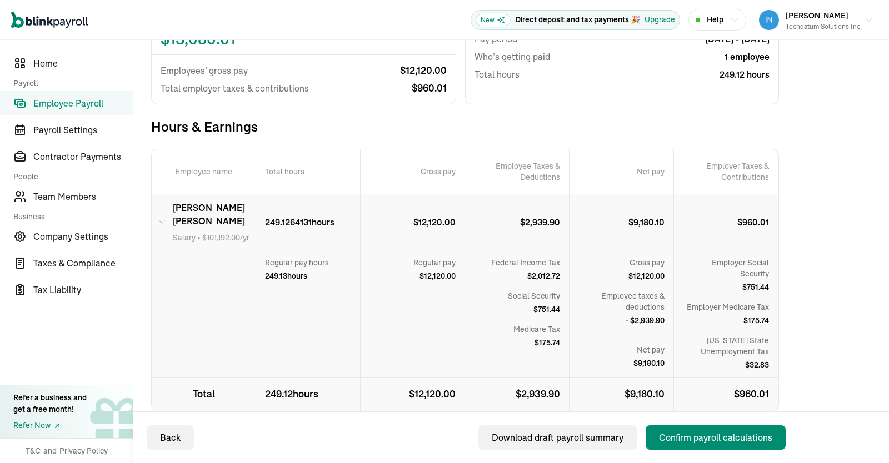
scroll to position [202, 0]
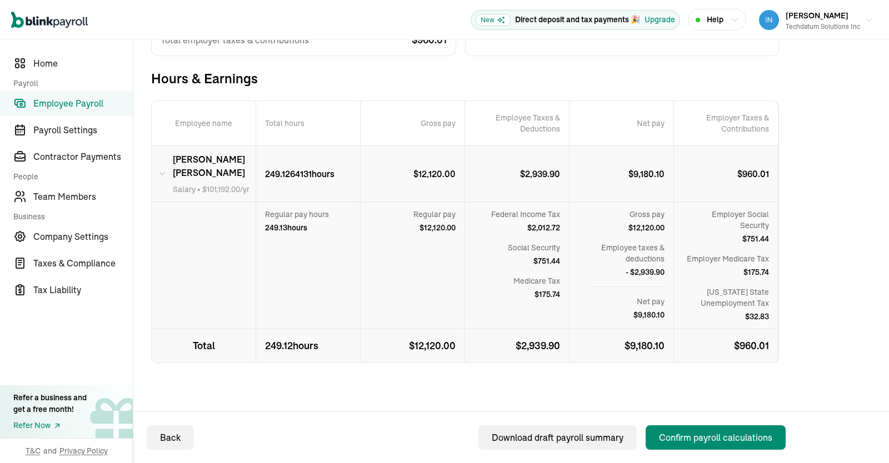
click at [838, 335] on div "Total Payroll Cost Total cost $ 13,080.01 Employees’ gross pay $ 12,120.00 Tota…" at bounding box center [511, 188] width 720 height 517
click at [198, 381] on div "Total Payroll Cost Total cost $ 13,080.01 Employees’ gross pay $ 12,120.00 Tota…" at bounding box center [465, 188] width 628 height 517
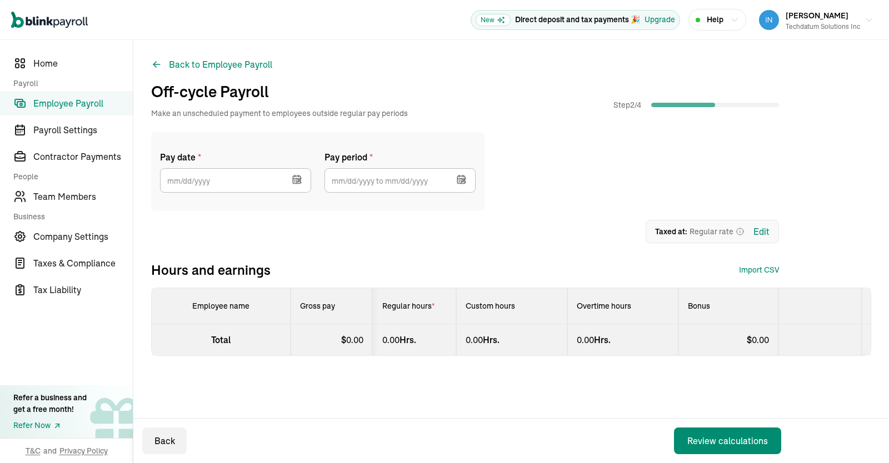
type input "[DATE]"
type input "[DATE] ~ [DATE]"
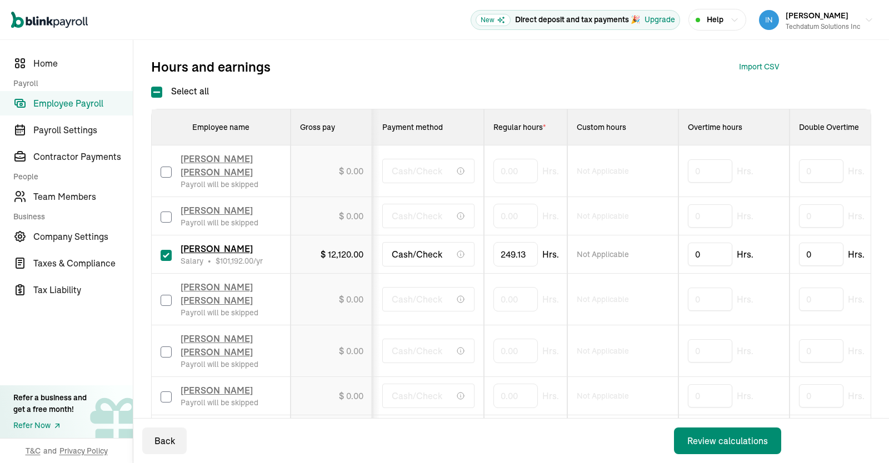
scroll to position [217, 0]
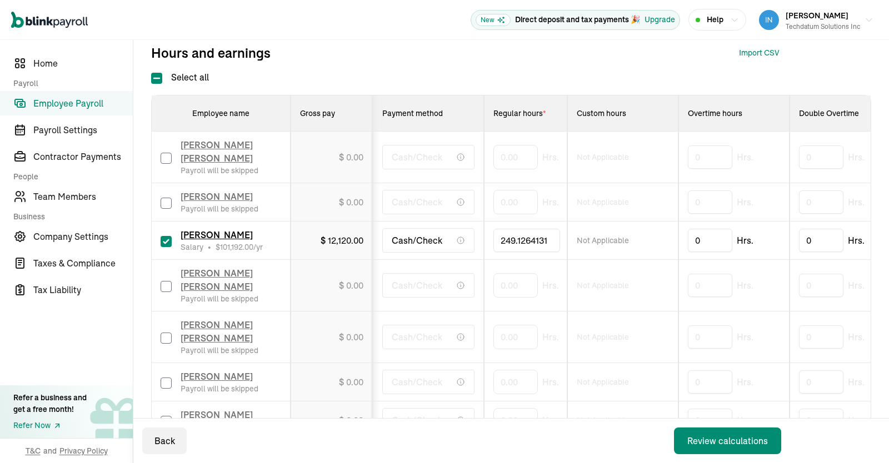
drag, startPoint x: 531, startPoint y: 243, endPoint x: 371, endPoint y: 246, distance: 159.5
drag, startPoint x: 501, startPoint y: 247, endPoint x: 620, endPoint y: 252, distance: 119.0
click at [560, 252] on input "249.1264131" at bounding box center [526, 240] width 67 height 23
type input "173.33333"
click at [712, 247] on input "0" at bounding box center [710, 240] width 44 height 23
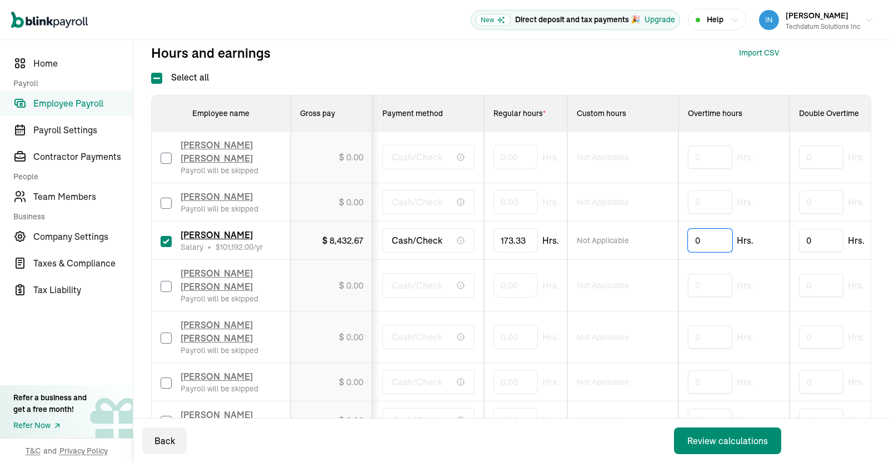
drag, startPoint x: 712, startPoint y: 247, endPoint x: 661, endPoint y: 247, distance: 51.7
click at [688, 247] on input "0" at bounding box center [710, 240] width 44 height 23
click at [323, 260] on td "$ 13,963.06" at bounding box center [332, 241] width 82 height 38
click at [338, 253] on td "$ 13,963.06" at bounding box center [332, 241] width 82 height 38
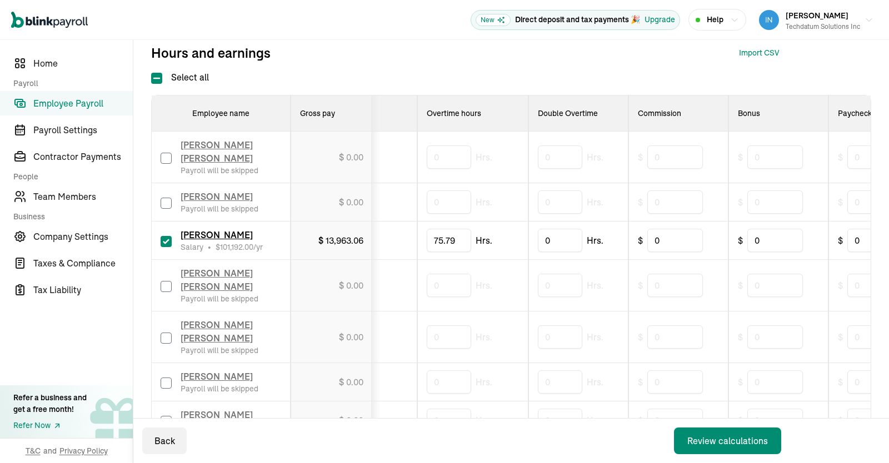
scroll to position [0, 257]
click at [455, 238] on input "75.79" at bounding box center [453, 240] width 44 height 23
type input "9"
click at [774, 248] on input "0" at bounding box center [780, 240] width 56 height 23
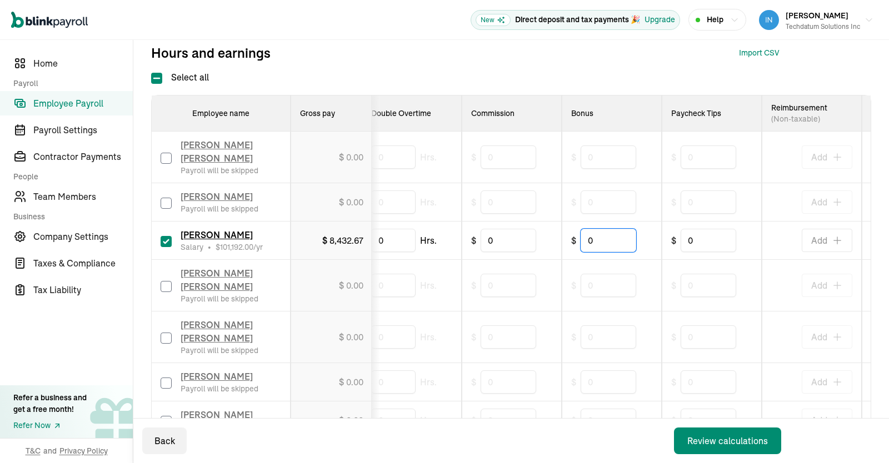
scroll to position [0, 418]
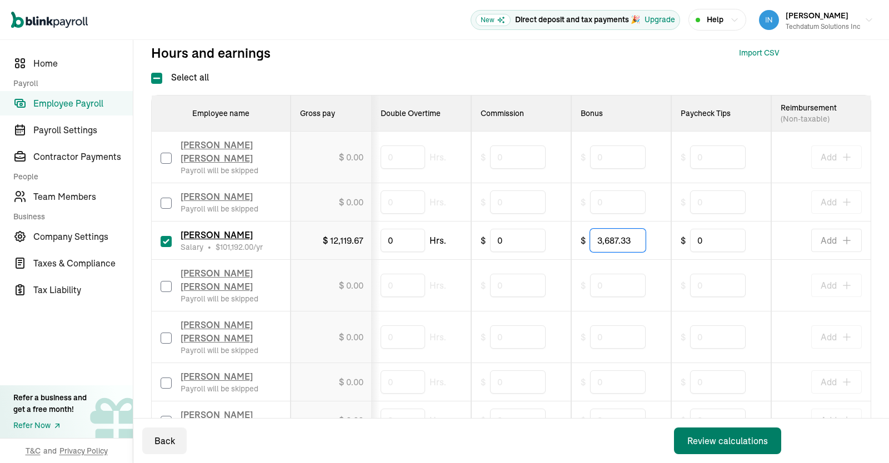
type input "3,687.33"
click at [716, 443] on div "Review calculations" at bounding box center [727, 441] width 81 height 13
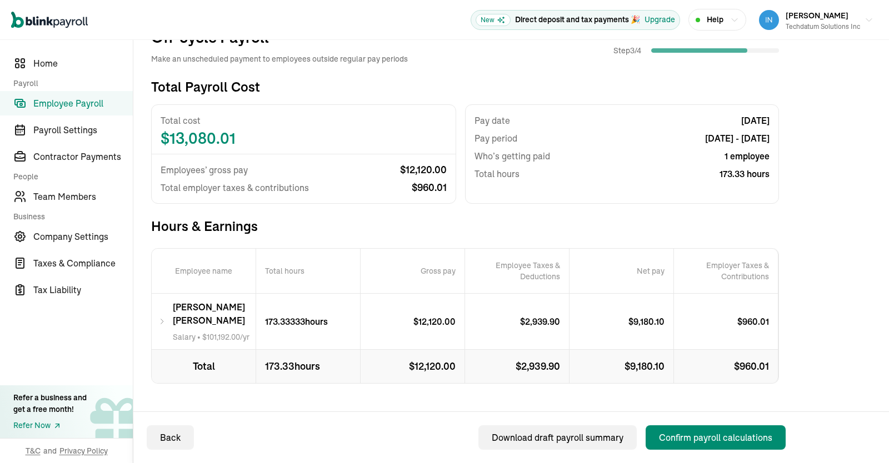
scroll to position [75, 0]
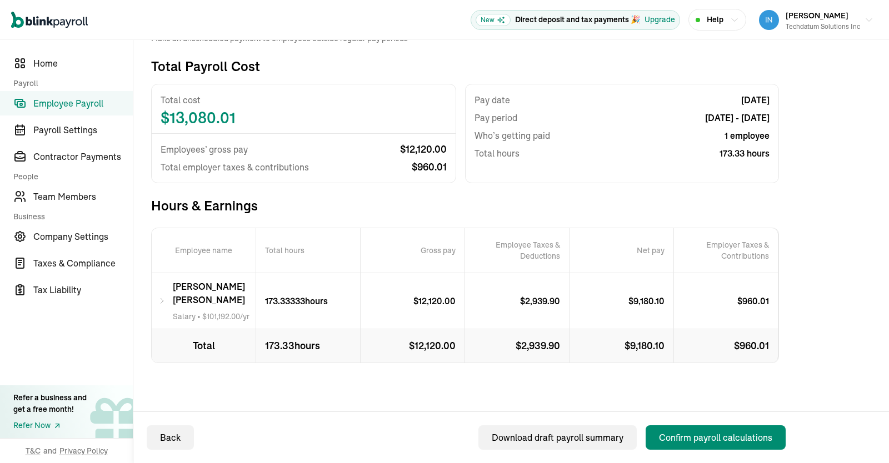
click at [164, 303] on icon at bounding box center [162, 300] width 8 height 13
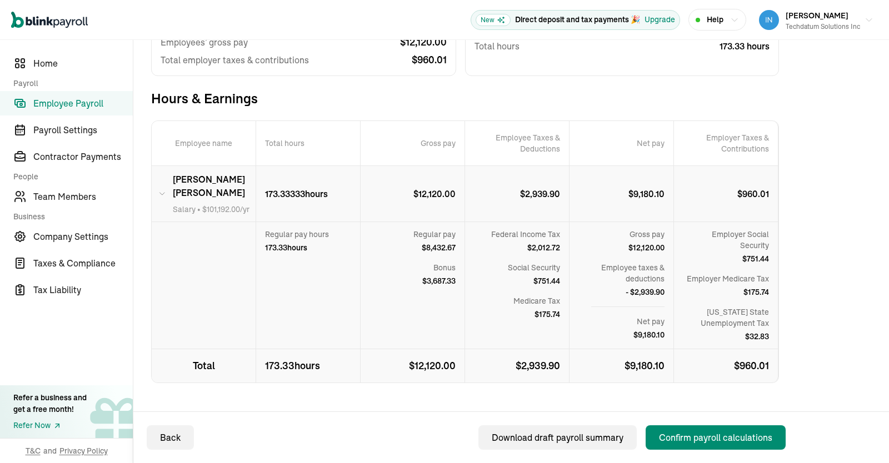
scroll to position [185, 0]
